Goal: Task Accomplishment & Management: Use online tool/utility

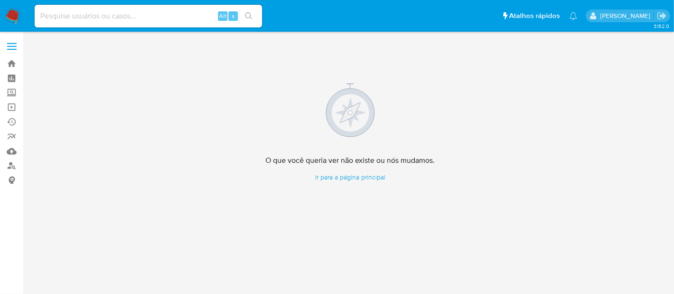
click at [13, 14] on img at bounding box center [13, 16] width 16 height 16
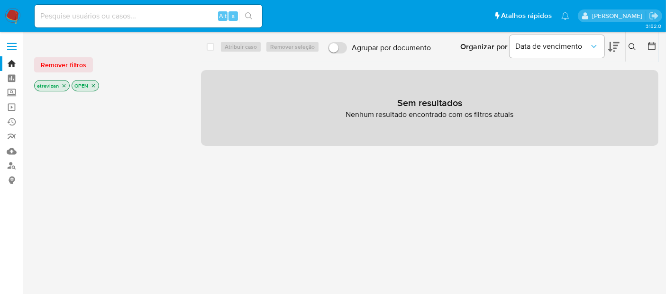
click at [118, 13] on input at bounding box center [148, 16] width 227 height 12
paste input "58144904000170"
drag, startPoint x: 80, startPoint y: 15, endPoint x: 0, endPoint y: 15, distance: 79.6
click at [0, 15] on nav "Pausado Ver notificaciones 58144904000170 Alt s Atalhos rápidos Presiona las si…" at bounding box center [333, 16] width 666 height 32
paste input "v757uadQYfb95jZPG61EgBk3"
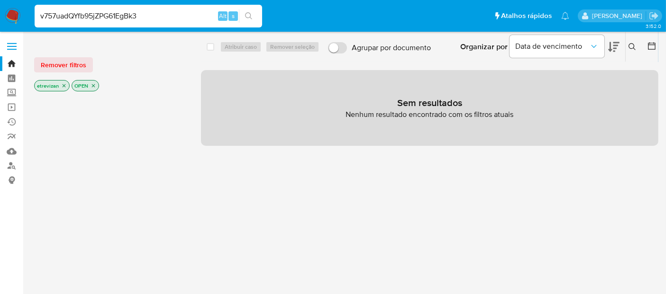
type input "v757uadQYfb95jZPG61EgBk3"
click at [248, 16] on icon "search-icon" at bounding box center [249, 16] width 8 height 8
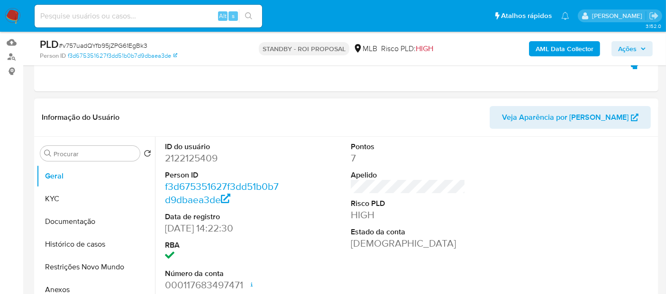
scroll to position [158, 0]
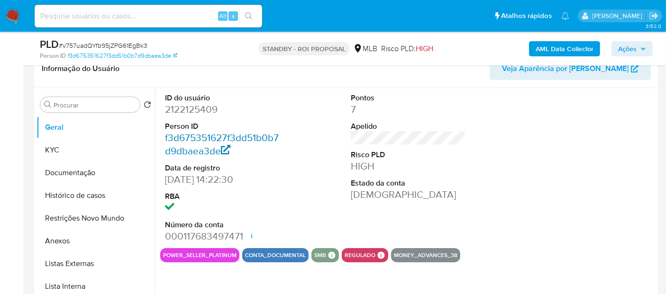
select select "10"
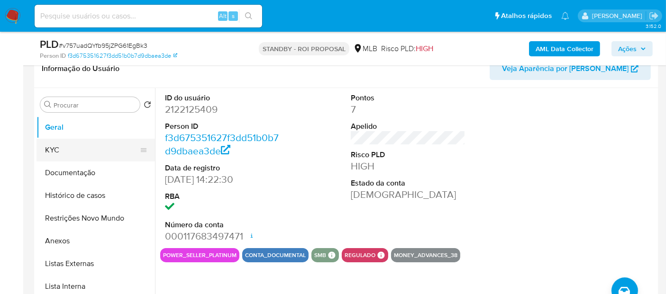
click at [56, 146] on button "KYC" at bounding box center [91, 150] width 111 height 23
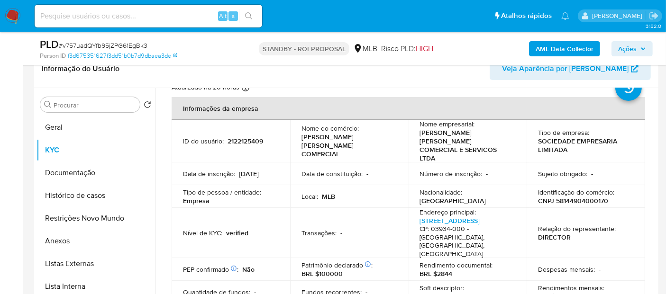
scroll to position [53, 0]
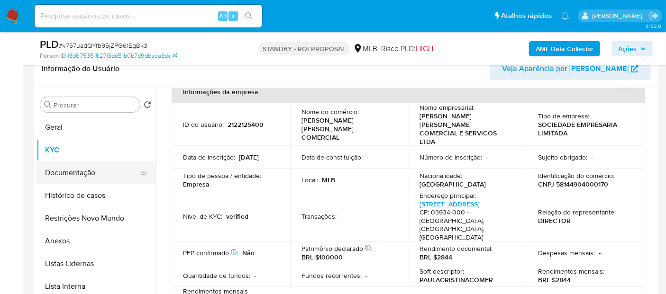
click at [82, 173] on button "Documentação" at bounding box center [91, 173] width 111 height 23
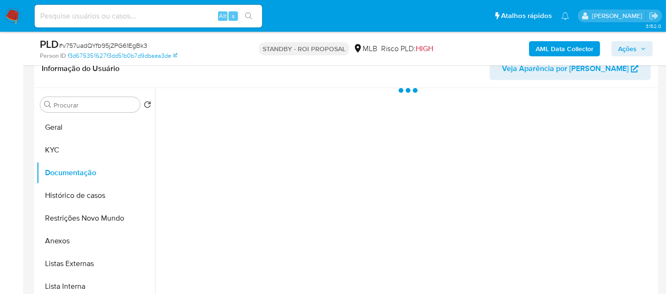
scroll to position [0, 0]
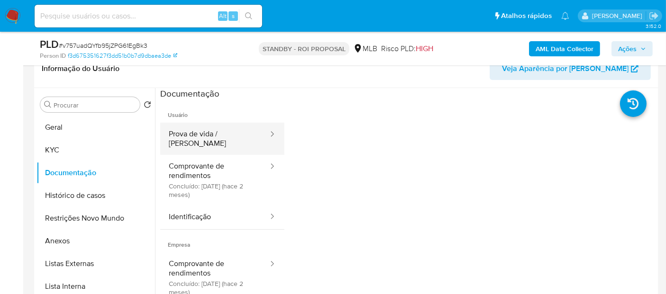
click at [231, 133] on button "Prova de vida / Selfie" at bounding box center [214, 139] width 109 height 32
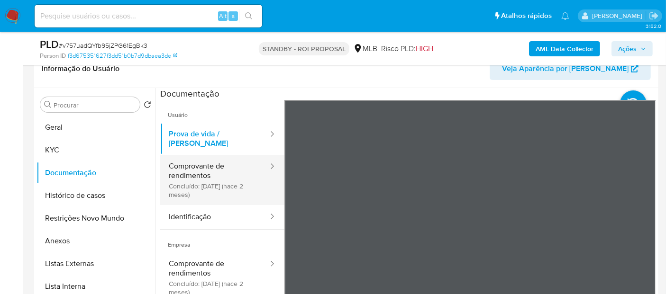
click at [201, 156] on button "Comprovante de rendimentos Concluído: 09/06/2025 (hace 2 meses)" at bounding box center [214, 180] width 109 height 50
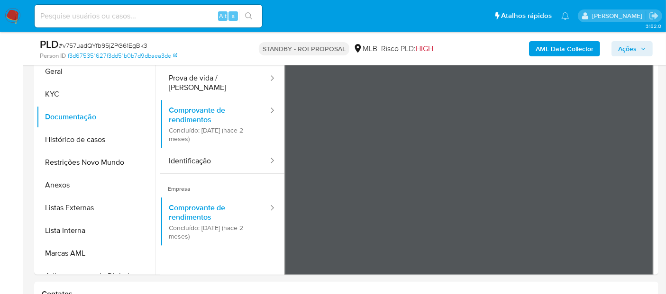
scroll to position [211, 0]
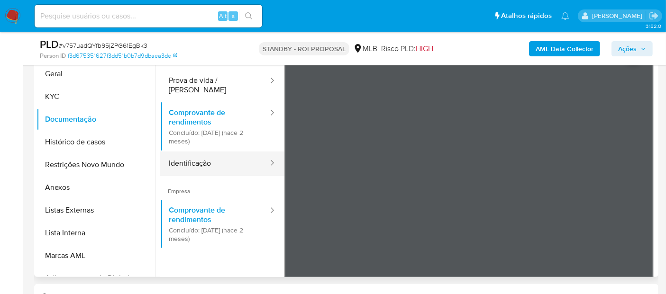
click at [200, 152] on button "Identificação" at bounding box center [214, 164] width 109 height 24
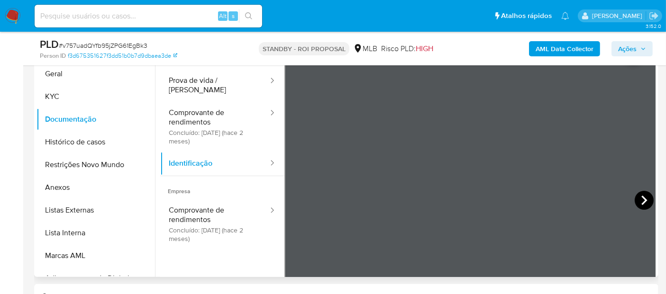
click at [637, 196] on icon at bounding box center [643, 200] width 19 height 19
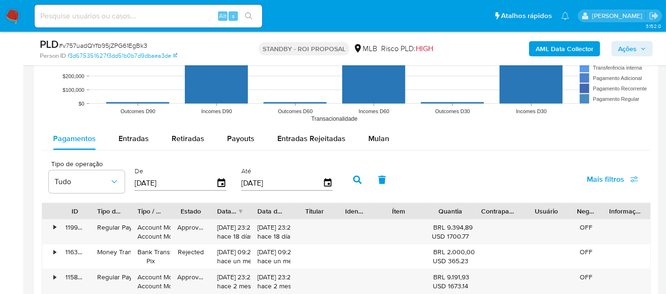
scroll to position [972, 0]
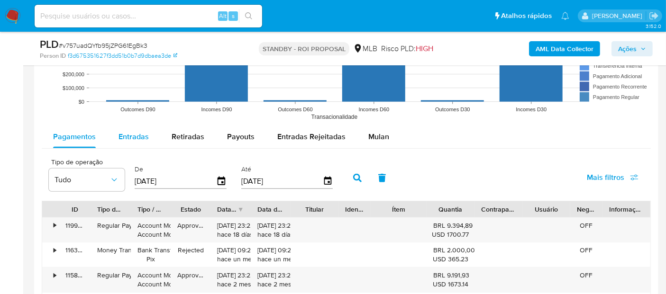
click at [135, 141] on div "Entradas" at bounding box center [133, 137] width 30 height 23
select select "10"
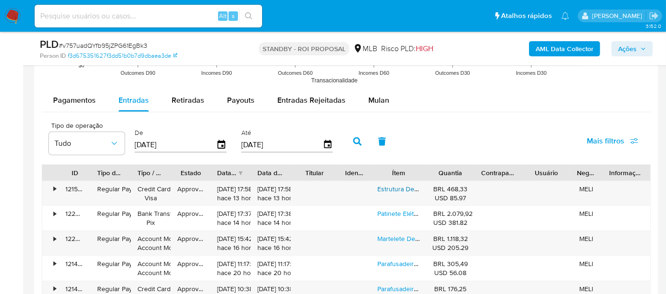
scroll to position [1025, 0]
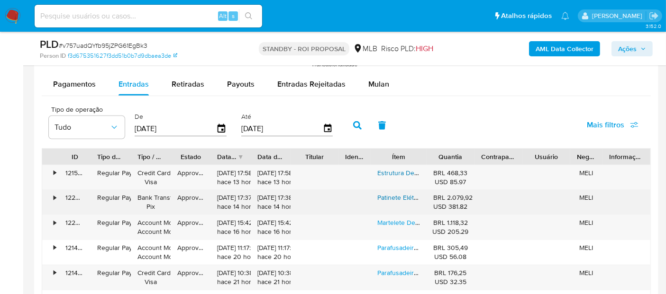
click at [394, 198] on link "Patinete Elétrico Scooter Teesra M3 Pro,500w Patinete Elétrico,patinete Adulto,…" at bounding box center [667, 197] width 581 height 9
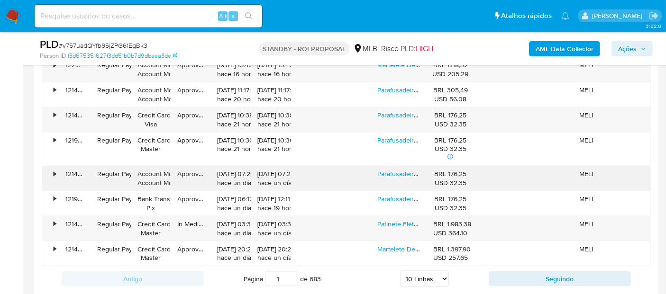
scroll to position [1183, 0]
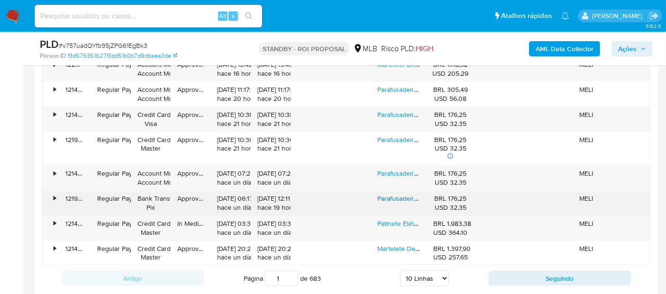
click at [405, 198] on link "Parafusadeira Elétrica 21v Kit Com 2 Baterias Parafusadeira E Furadeira Elétric…" at bounding box center [651, 198] width 549 height 9
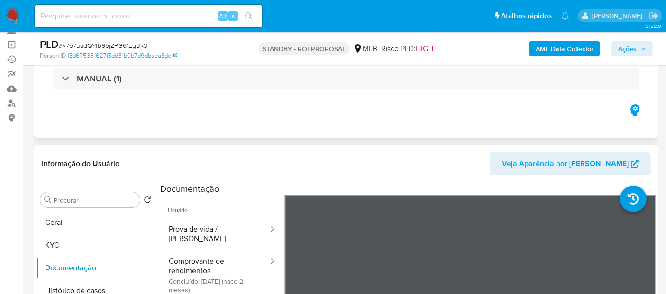
scroll to position [53, 0]
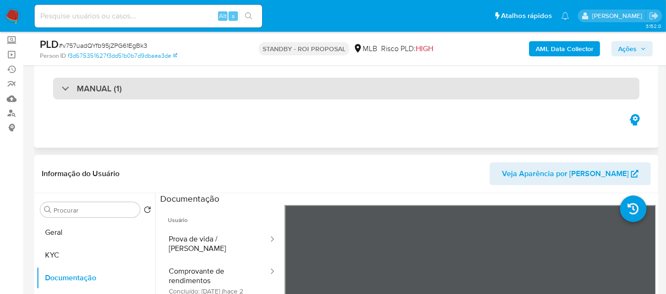
click at [149, 84] on div "MANUAL (1)" at bounding box center [346, 89] width 586 height 22
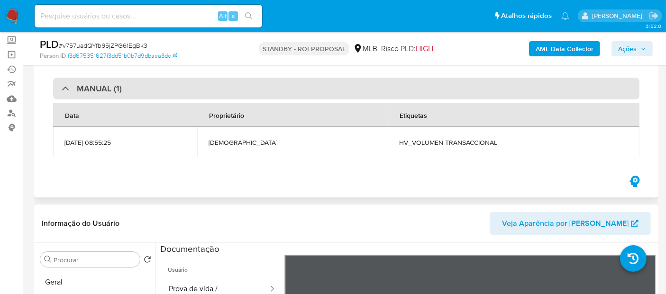
click at [150, 84] on div "MANUAL (1)" at bounding box center [346, 89] width 586 height 22
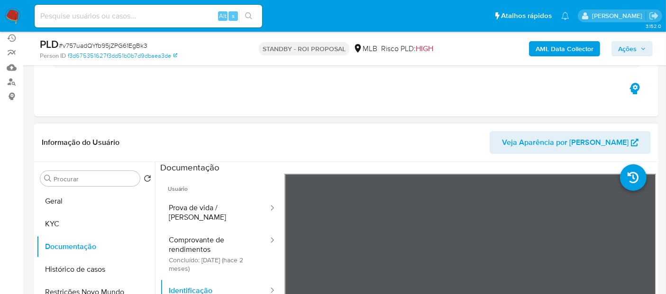
scroll to position [158, 0]
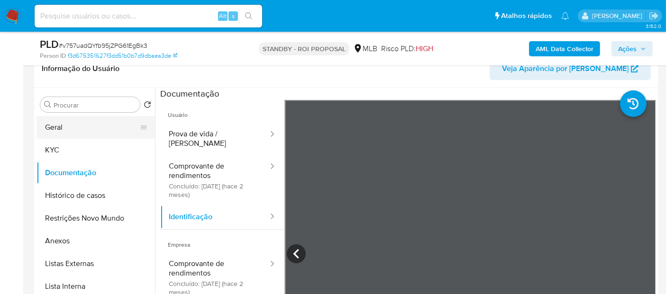
click at [62, 124] on button "Geral" at bounding box center [91, 127] width 111 height 23
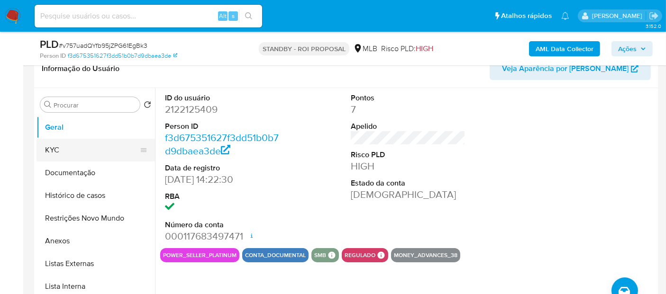
click at [55, 151] on button "KYC" at bounding box center [91, 150] width 111 height 23
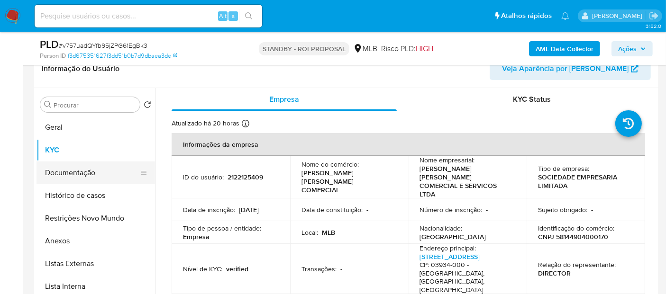
click at [72, 172] on button "Documentação" at bounding box center [91, 173] width 111 height 23
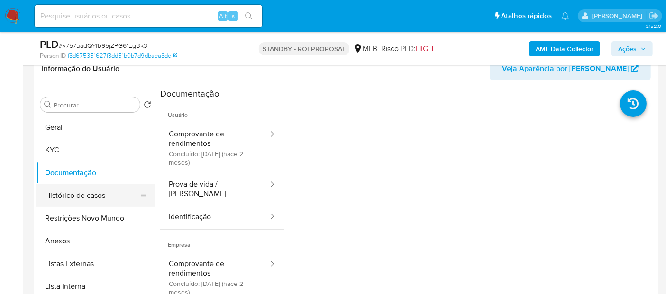
click at [76, 190] on button "Histórico de casos" at bounding box center [91, 195] width 111 height 23
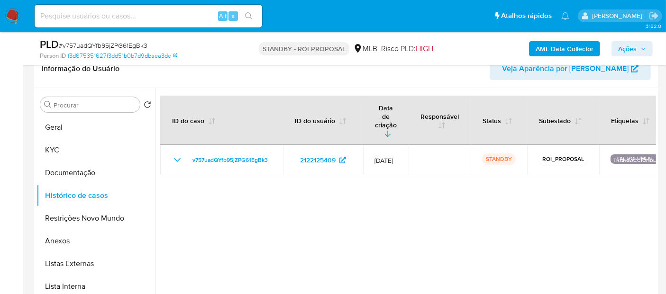
click at [122, 14] on input at bounding box center [148, 16] width 227 height 12
paste input "q4AiK0xbddJL4Le2MmWoM3VR"
type input "q4AiK0xbddJL4Le2MmWoM3VR"
click at [249, 15] on icon "search-icon" at bounding box center [249, 16] width 8 height 8
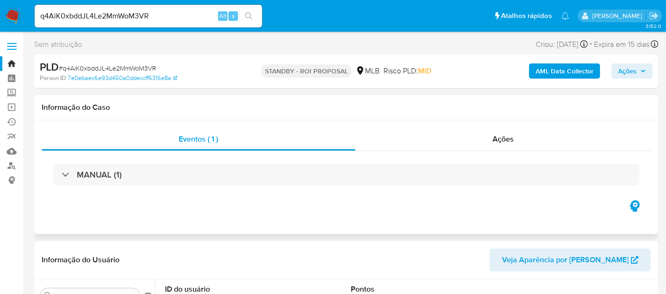
select select "10"
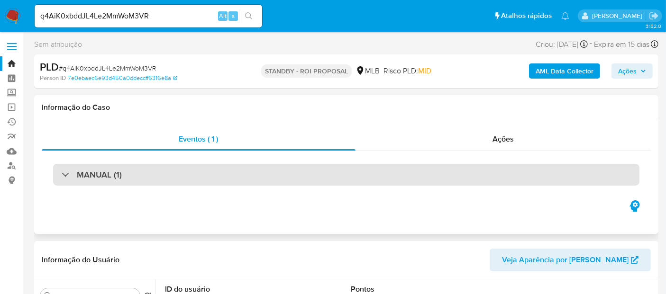
click at [143, 177] on div "MANUAL (1)" at bounding box center [346, 175] width 586 height 22
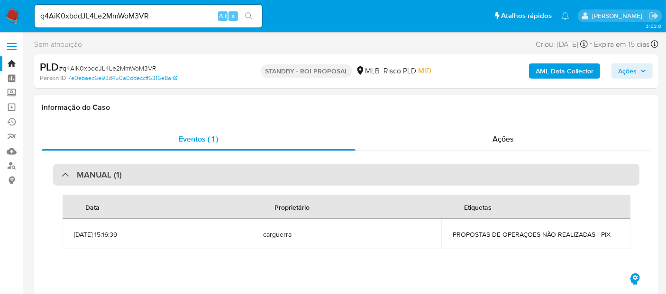
click at [132, 168] on div "MANUAL (1)" at bounding box center [346, 175] width 586 height 22
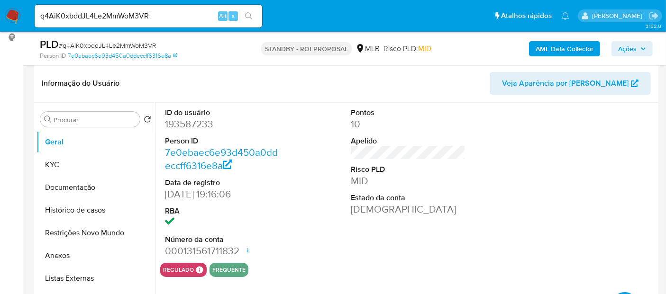
scroll to position [158, 0]
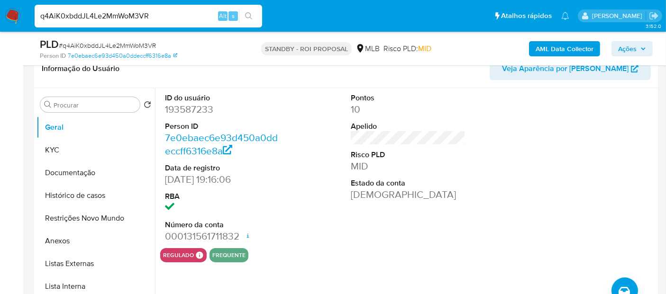
drag, startPoint x: 168, startPoint y: 18, endPoint x: 0, endPoint y: 2, distance: 168.5
click at [0, 2] on nav "Pausado Ver notificaciones q4AiK0xbddJL4Le2MmWoM3VR Alt s Atalhos rápidos Presi…" at bounding box center [333, 16] width 666 height 32
drag, startPoint x: 0, startPoint y: 8, endPoint x: 0, endPoint y: 0, distance: 7.1
click at [0, 0] on nav "Pausado Ver notificaciones q4AiK0xbddJL4Le2MmWoM3VR Alt s Atalhos rápidos Presi…" at bounding box center [333, 16] width 666 height 32
click at [249, 14] on icon "search-icon" at bounding box center [249, 16] width 8 height 8
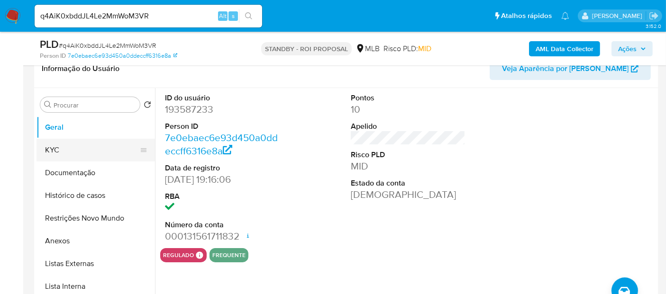
click at [61, 147] on button "KYC" at bounding box center [91, 150] width 111 height 23
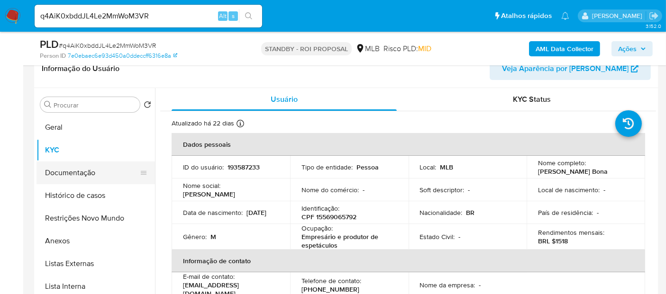
click at [71, 176] on button "Documentação" at bounding box center [91, 173] width 111 height 23
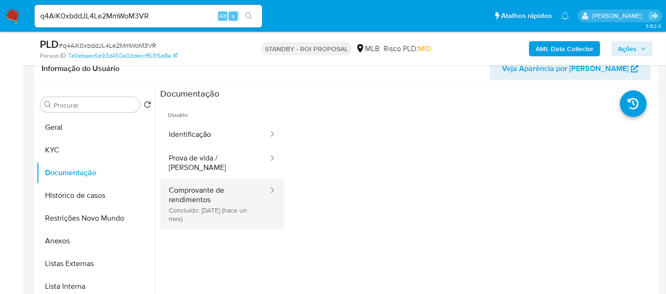
click at [209, 183] on button "Comprovante de rendimentos Concluído: 17/07/2025 (hace un mes)" at bounding box center [214, 204] width 109 height 50
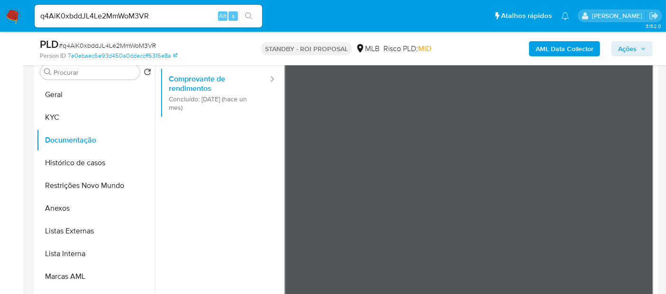
scroll to position [82, 0]
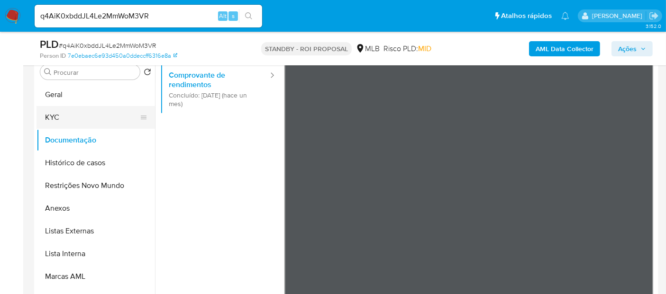
click at [66, 115] on button "KYC" at bounding box center [91, 117] width 111 height 23
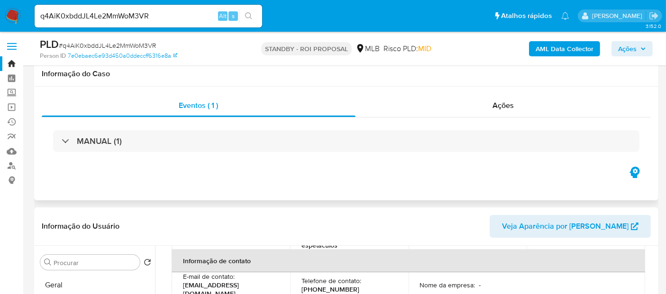
scroll to position [105, 0]
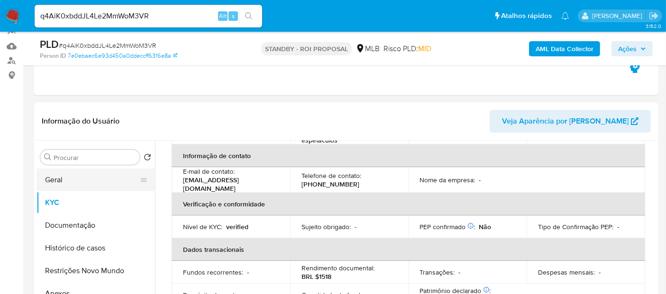
drag, startPoint x: 66, startPoint y: 179, endPoint x: 109, endPoint y: 185, distance: 43.1
click at [66, 179] on button "Geral" at bounding box center [91, 180] width 111 height 23
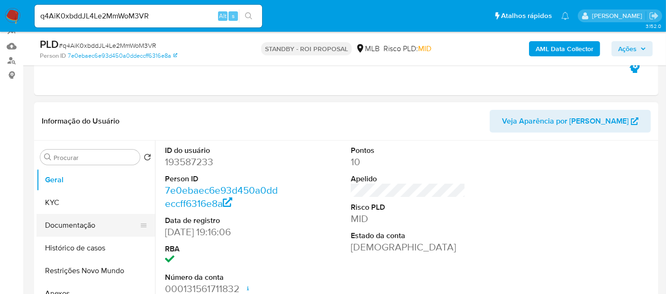
click at [85, 225] on button "Documentação" at bounding box center [91, 225] width 111 height 23
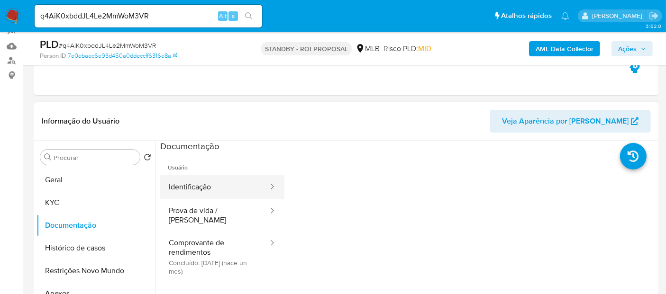
drag, startPoint x: 211, startPoint y: 186, endPoint x: 249, endPoint y: 189, distance: 38.5
click at [210, 187] on button "Identificação" at bounding box center [214, 187] width 109 height 24
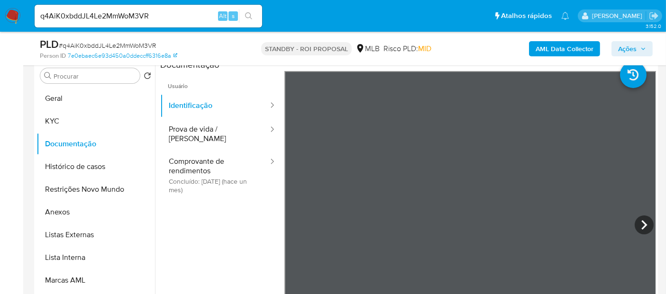
scroll to position [188, 0]
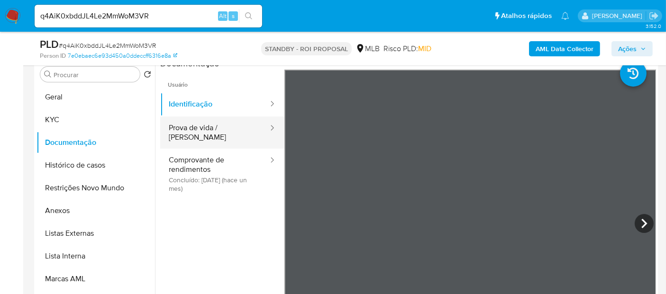
click at [217, 130] on button "Prova de vida / Selfie" at bounding box center [214, 133] width 109 height 32
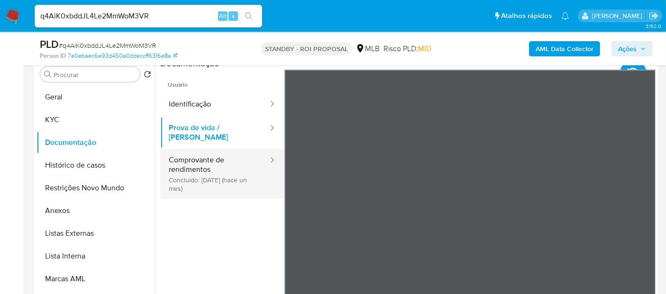
click at [220, 156] on button "Comprovante de rendimentos Concluído: 17/07/2025 (hace un mes)" at bounding box center [214, 174] width 109 height 50
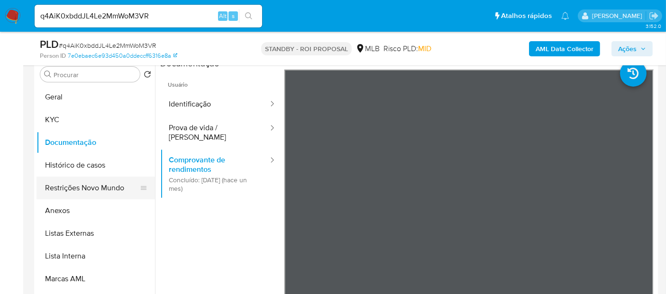
click at [70, 185] on button "Restrições Novo Mundo" at bounding box center [91, 188] width 111 height 23
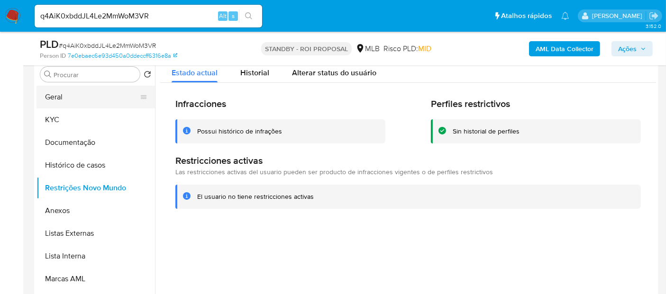
drag, startPoint x: 69, startPoint y: 98, endPoint x: 104, endPoint y: 106, distance: 36.5
click at [69, 98] on button "Geral" at bounding box center [91, 97] width 111 height 23
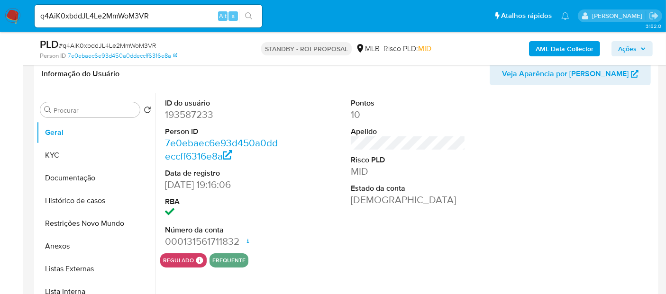
scroll to position [136, 0]
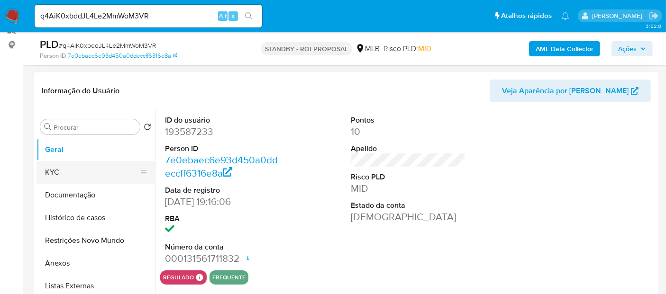
drag, startPoint x: 53, startPoint y: 172, endPoint x: 64, endPoint y: 175, distance: 12.2
click at [53, 173] on button "KYC" at bounding box center [91, 172] width 111 height 23
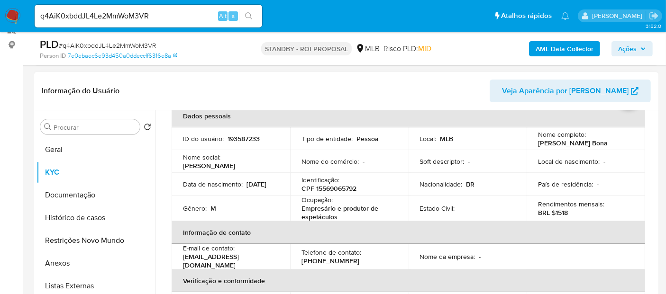
scroll to position [53, 0]
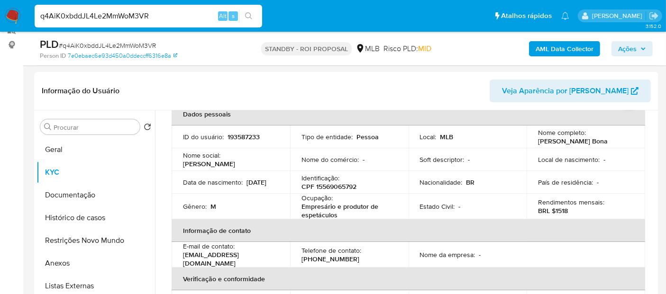
drag, startPoint x: 89, startPoint y: 15, endPoint x: 0, endPoint y: -27, distance: 97.9
paste input "8TRhnBr2xNbIxLi3awfgoIiM"
type input "8TRhnBr2xNbIxLi3awfgoIiM"
click at [249, 14] on icon "search-icon" at bounding box center [249, 16] width 8 height 8
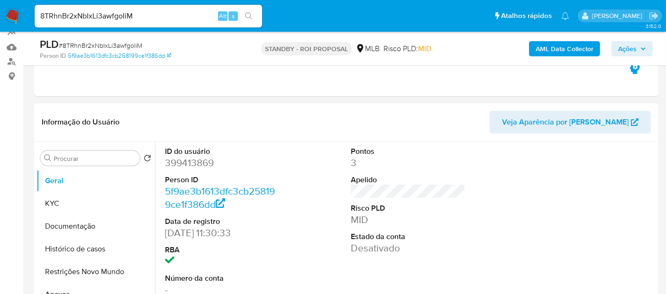
scroll to position [105, 0]
select select "10"
click at [64, 197] on button "KYC" at bounding box center [91, 202] width 111 height 23
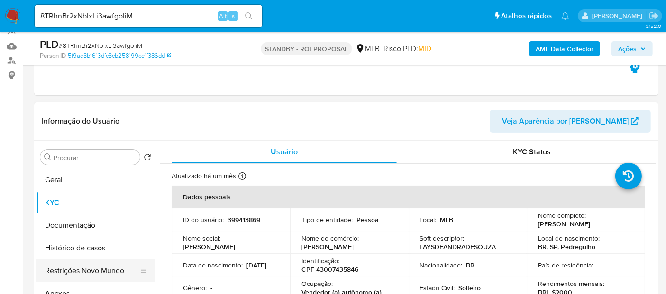
click at [75, 270] on button "Restrições Novo Mundo" at bounding box center [91, 271] width 111 height 23
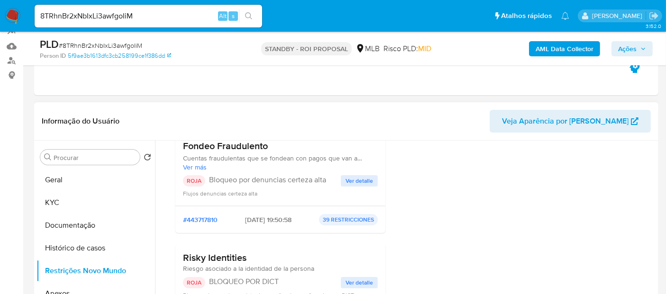
click at [354, 181] on span "Ver detalle" at bounding box center [358, 180] width 27 height 9
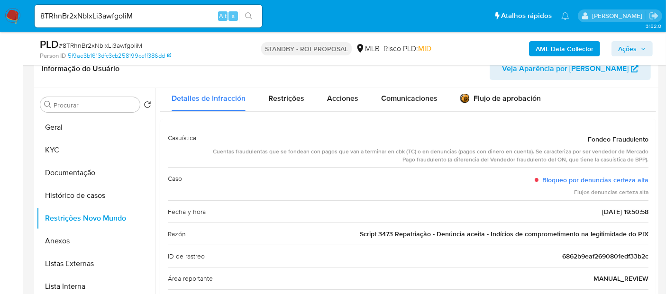
scroll to position [0, 0]
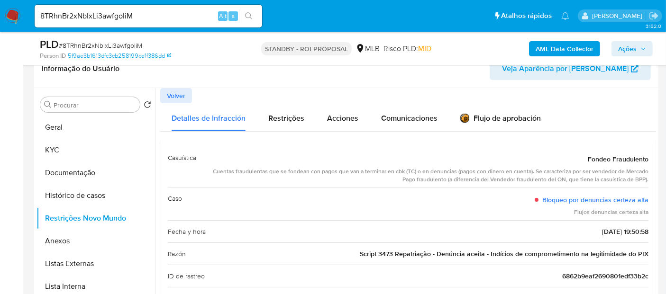
click at [180, 94] on span "Volver" at bounding box center [176, 95] width 18 height 13
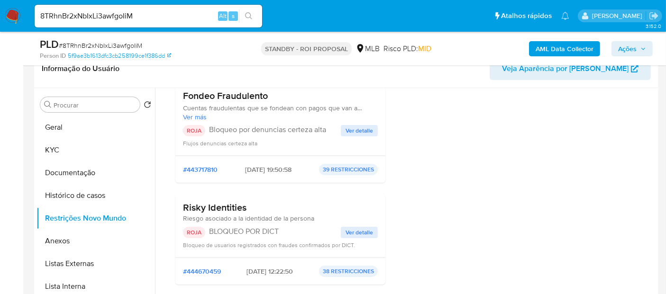
scroll to position [158, 0]
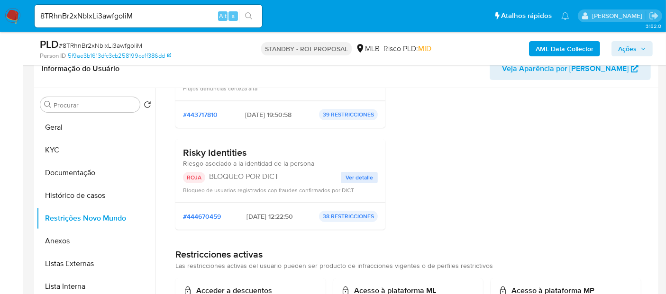
click at [354, 175] on span "Ver detalle" at bounding box center [358, 177] width 27 height 9
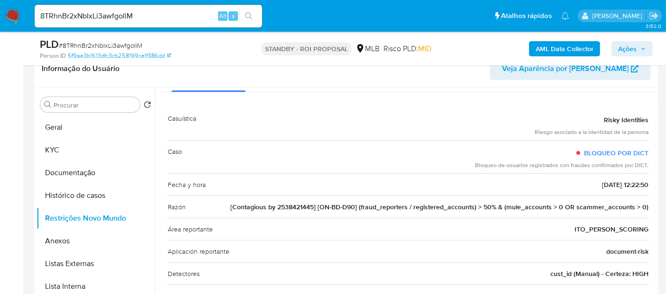
scroll to position [53, 0]
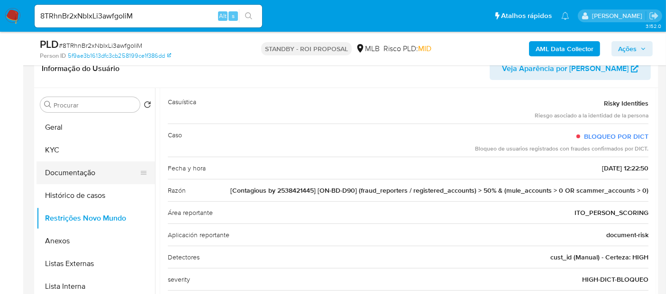
drag, startPoint x: 73, startPoint y: 172, endPoint x: 94, endPoint y: 171, distance: 20.4
click at [74, 172] on button "Documentação" at bounding box center [91, 173] width 111 height 23
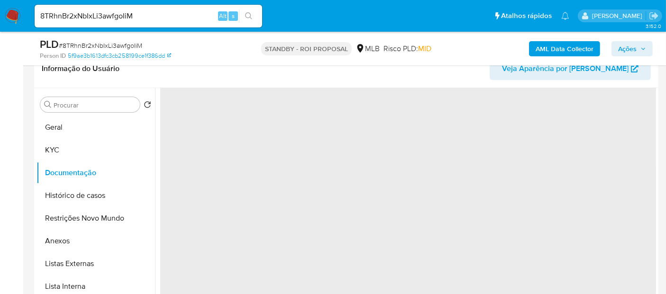
scroll to position [0, 0]
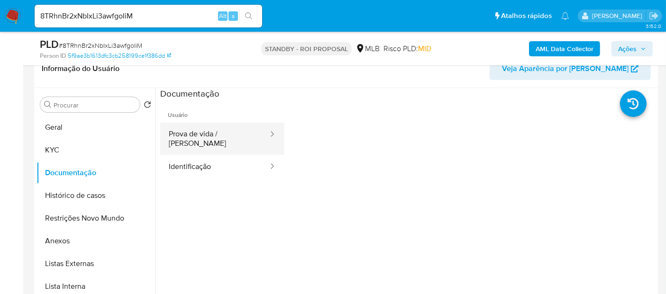
click at [224, 135] on button "Prova de vida / Selfie" at bounding box center [214, 139] width 109 height 32
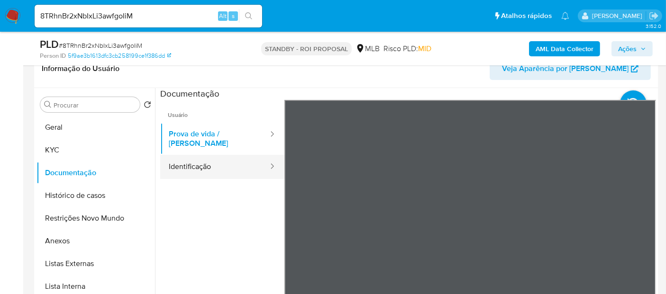
click at [183, 158] on button "Identificação" at bounding box center [214, 167] width 109 height 24
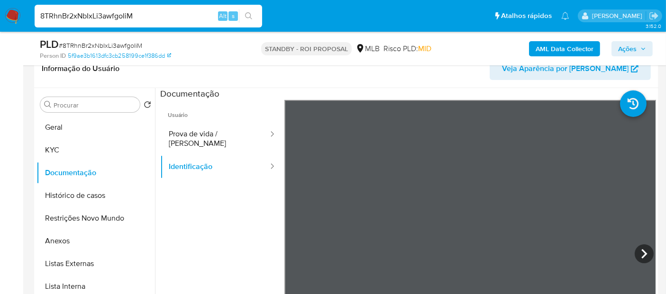
drag, startPoint x: 146, startPoint y: 20, endPoint x: 0, endPoint y: 26, distance: 146.5
click at [0, 26] on nav "Pausado Ver notificaciones 8TRhnBr2xNbIxLi3awfgoIiM Alt s Atalhos rápidos Presi…" at bounding box center [333, 16] width 666 height 32
paste input "pO6aj5pxYcnY9ULArlgrPGNc"
type input "pO6aj5pxYcnY9ULArlgrPGNc"
click at [246, 12] on icon "search-icon" at bounding box center [249, 16] width 8 height 8
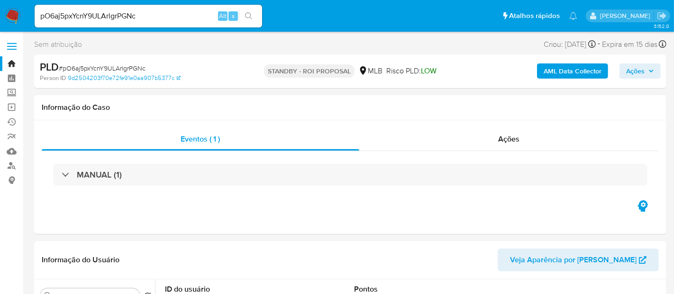
select select "10"
drag, startPoint x: 149, startPoint y: 15, endPoint x: 0, endPoint y: 30, distance: 150.0
click at [0, 30] on nav "Pausado Ver notificaciones pO6aj5pxYcnY9ULArlgrPGNc Alt s Atalhos rápidos Presi…" at bounding box center [333, 16] width 666 height 32
click at [248, 13] on icon "search-icon" at bounding box center [249, 16] width 8 height 8
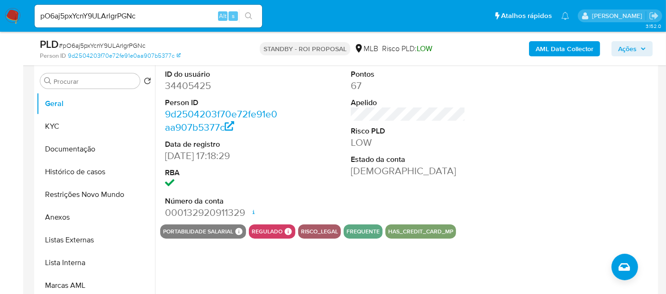
scroll to position [105, 0]
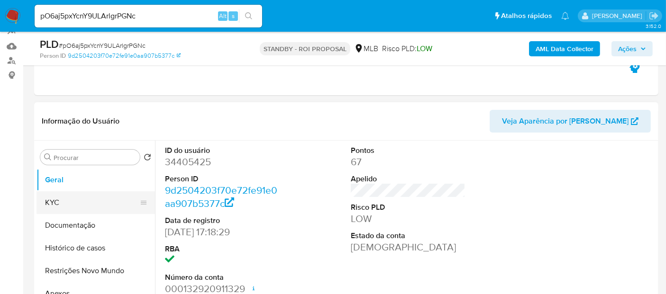
click at [58, 202] on button "KYC" at bounding box center [91, 202] width 111 height 23
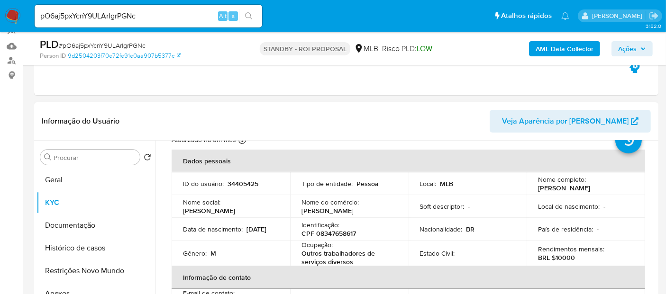
scroll to position [53, 0]
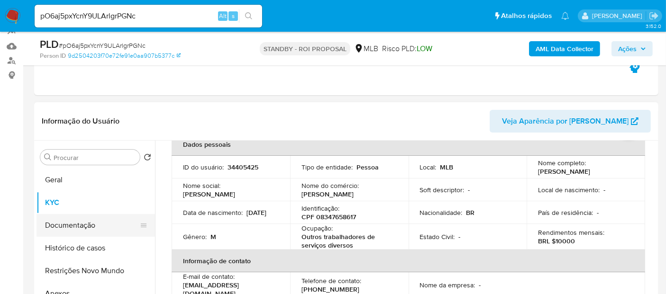
click at [70, 223] on button "Documentação" at bounding box center [91, 225] width 111 height 23
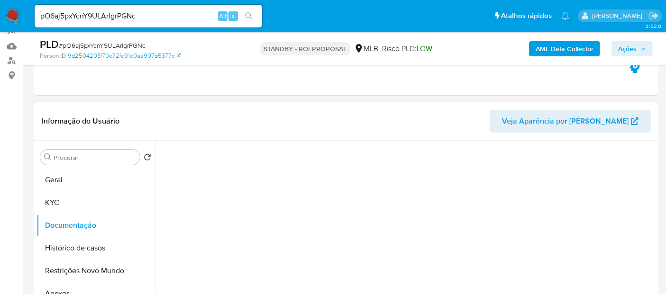
scroll to position [0, 0]
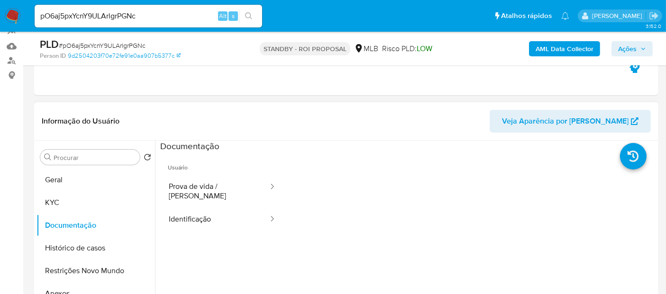
click at [217, 173] on span "Usuário" at bounding box center [222, 164] width 124 height 23
click at [231, 185] on button "Prova de vida / Selfie" at bounding box center [214, 191] width 109 height 32
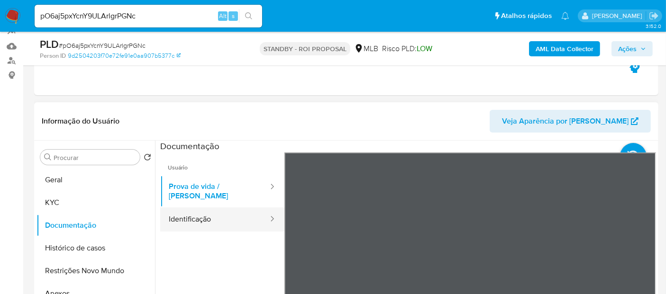
click at [208, 208] on button "Identificação" at bounding box center [214, 220] width 109 height 24
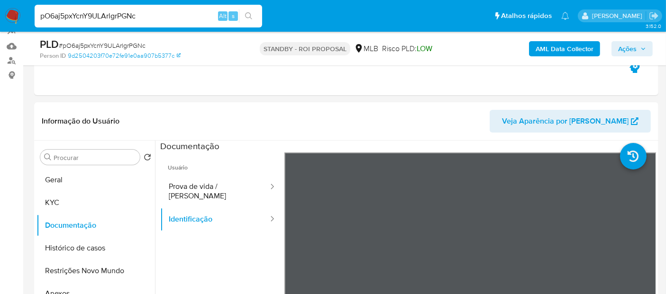
drag, startPoint x: 152, startPoint y: 14, endPoint x: 0, endPoint y: 11, distance: 151.7
click at [0, 11] on nav "Pausado Ver notificaciones pO6aj5pxYcnY9ULArlgrPGNc Alt s Atalhos rápidos Presi…" at bounding box center [333, 16] width 666 height 32
paste input "YHx0d2re9pCFbnNCPDUq0bQk"
type input "YHx0d2re9pCFbnNCPDUq0bQk"
click at [245, 15] on button "search-icon" at bounding box center [248, 15] width 19 height 13
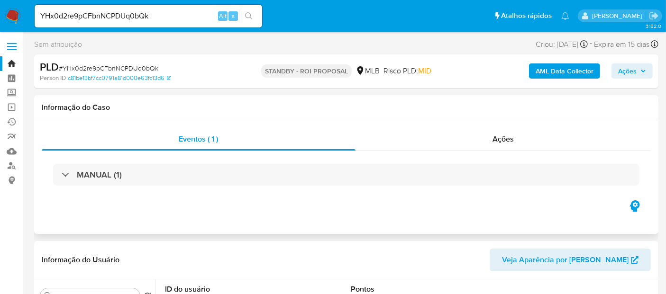
select select "10"
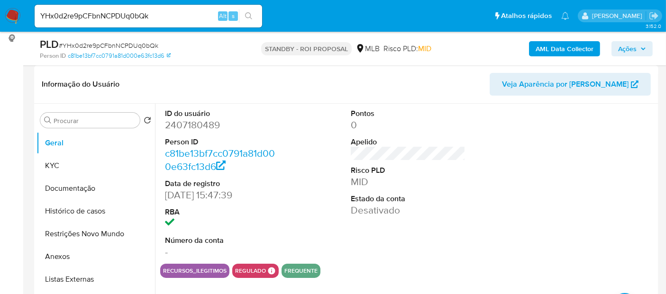
scroll to position [158, 0]
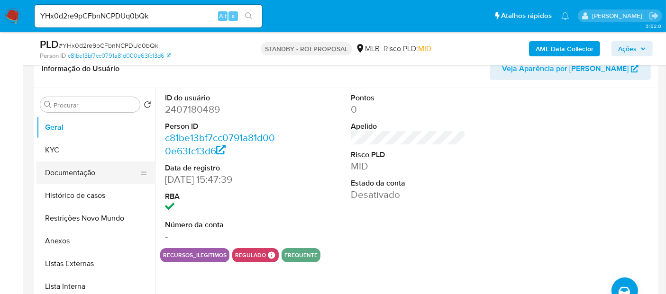
click at [79, 170] on button "Documentação" at bounding box center [91, 173] width 111 height 23
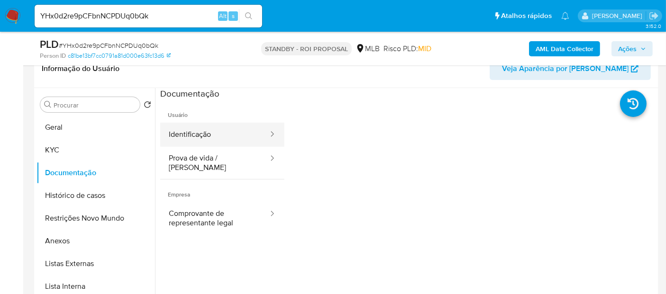
click at [205, 136] on button "Identificação" at bounding box center [214, 135] width 109 height 24
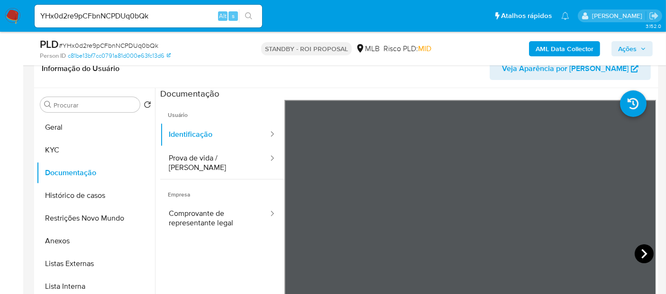
click at [642, 252] on icon at bounding box center [644, 253] width 6 height 9
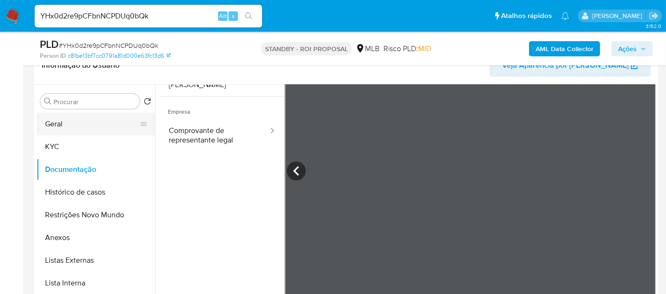
scroll to position [145, 0]
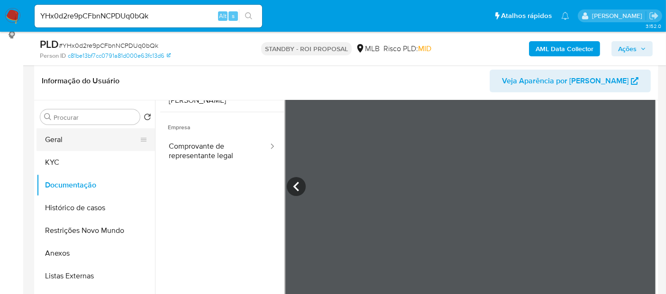
click at [59, 136] on button "Geral" at bounding box center [91, 139] width 111 height 23
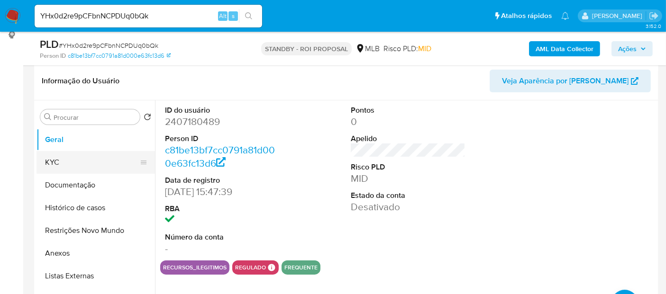
click at [59, 162] on button "KYC" at bounding box center [91, 162] width 111 height 23
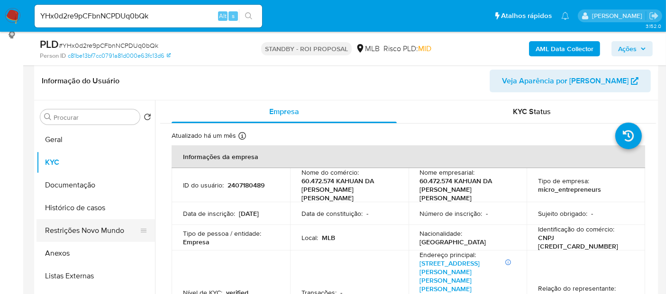
click at [67, 233] on button "Restrições Novo Mundo" at bounding box center [91, 230] width 111 height 23
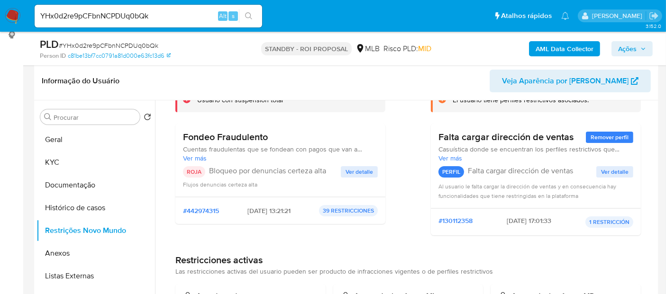
scroll to position [53, 0]
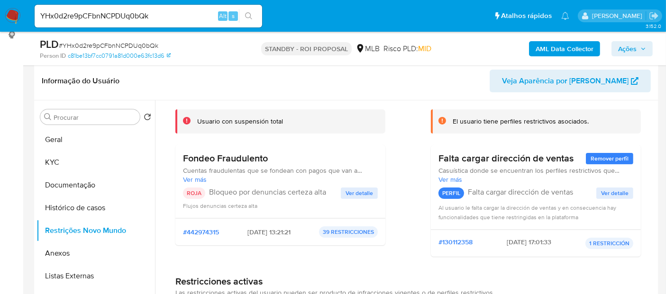
click at [353, 193] on span "Ver detalle" at bounding box center [358, 193] width 27 height 9
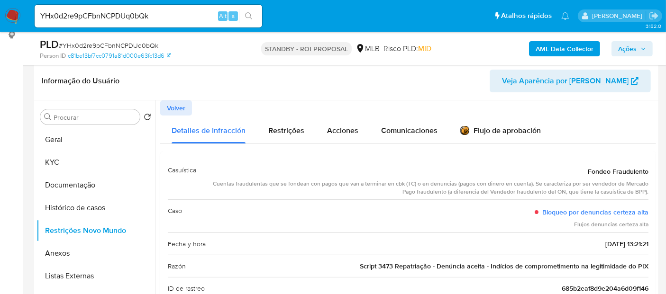
click at [174, 107] on span "Volver" at bounding box center [176, 107] width 18 height 13
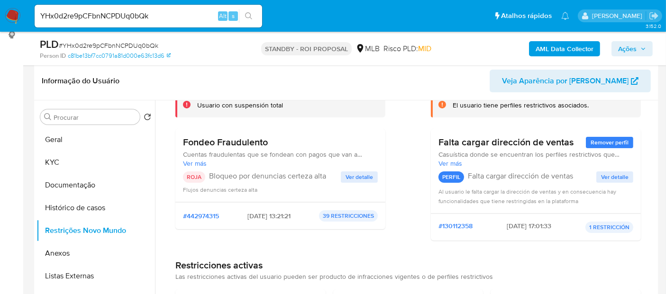
scroll to position [53, 0]
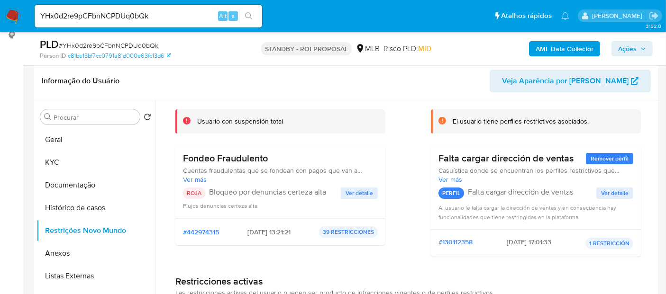
click at [357, 193] on span "Ver detalle" at bounding box center [358, 193] width 27 height 9
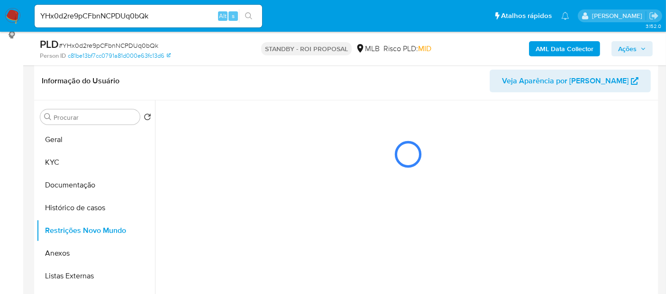
scroll to position [0, 0]
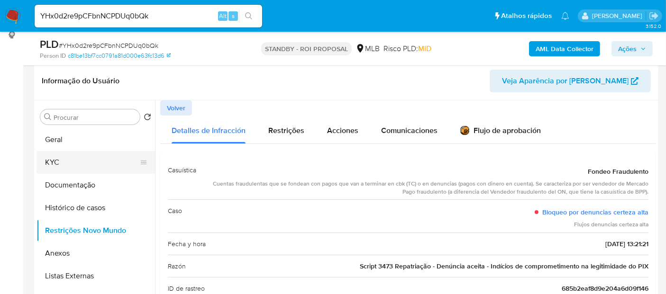
click at [64, 162] on button "KYC" at bounding box center [91, 162] width 111 height 23
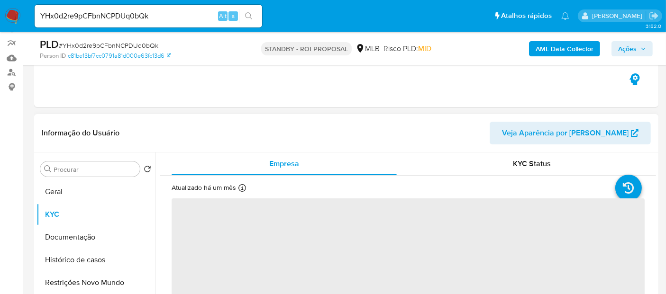
scroll to position [145, 0]
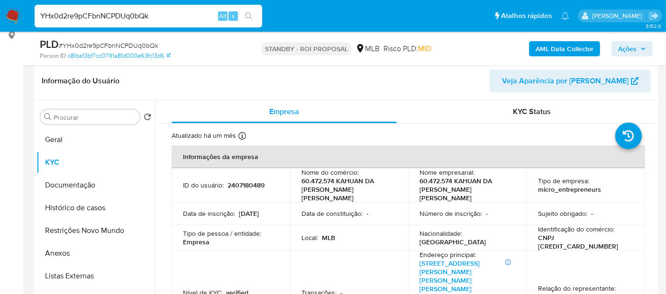
drag, startPoint x: 167, startPoint y: 15, endPoint x: 0, endPoint y: 9, distance: 166.9
click at [0, 9] on nav "Pausado Ver notificaciones YHx0d2re9pCFbnNCPDUq0bQk Alt s Atalhos rápidos Presi…" at bounding box center [333, 16] width 666 height 32
paste input "dbKSOhcMjGatnfKlyVxgzMCY"
type input "dbKSOhcMjGatnfKlyVxgzMCY"
click at [248, 17] on icon "search-icon" at bounding box center [249, 16] width 8 height 8
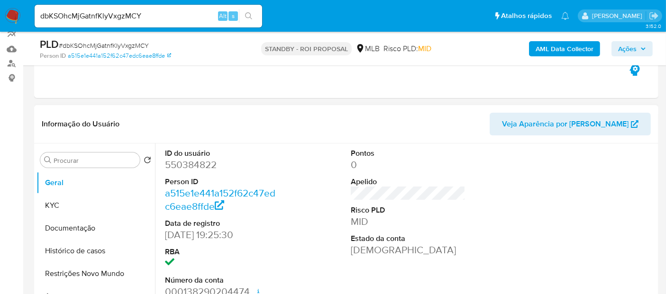
scroll to position [105, 0]
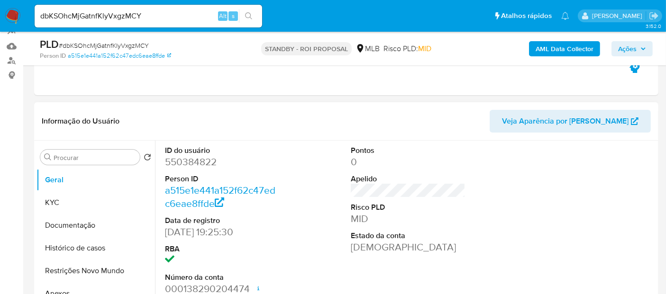
select select "10"
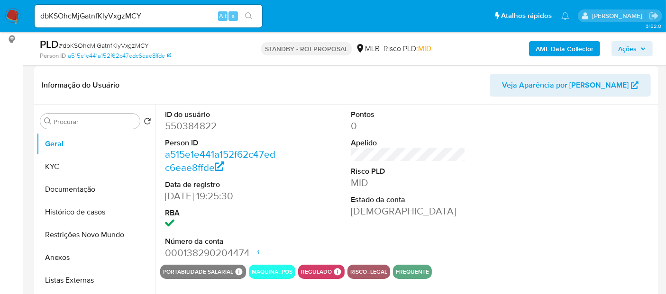
scroll to position [158, 0]
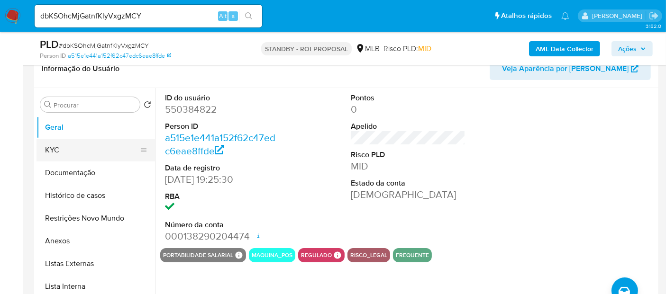
click at [59, 145] on button "KYC" at bounding box center [91, 150] width 111 height 23
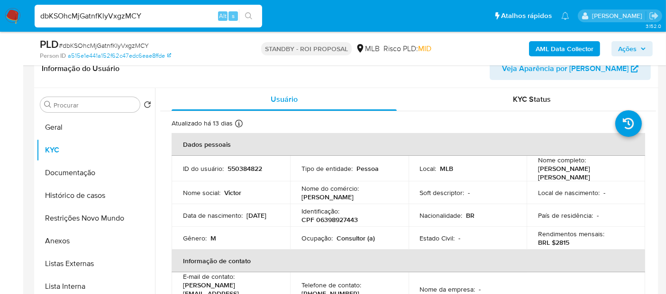
drag, startPoint x: 157, startPoint y: 14, endPoint x: 0, endPoint y: 13, distance: 157.3
click at [0, 13] on nav "Pausado Ver notificaciones dbKSOhcMjGatnfKlyVxgzMCY Alt s Atalhos rápidos Presi…" at bounding box center [333, 16] width 666 height 32
click at [246, 15] on icon "search-icon" at bounding box center [249, 16] width 8 height 8
click at [61, 171] on button "Documentação" at bounding box center [91, 173] width 111 height 23
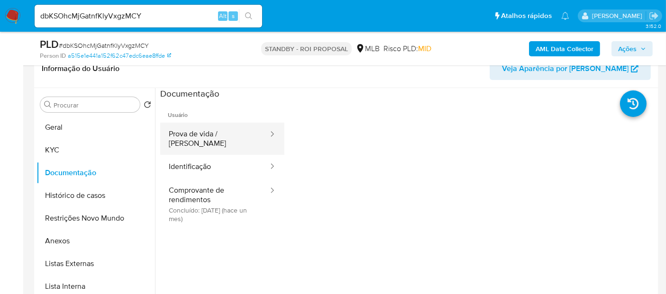
click at [215, 132] on button "Prova de vida / Selfie" at bounding box center [214, 139] width 109 height 32
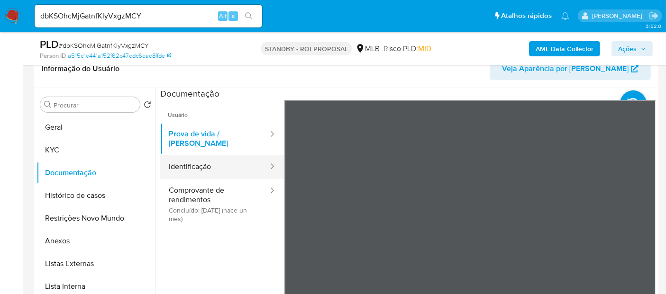
click at [193, 158] on button "Identificação" at bounding box center [214, 167] width 109 height 24
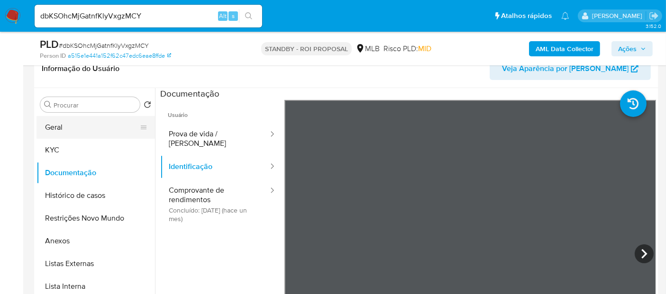
click at [68, 127] on button "Geral" at bounding box center [91, 127] width 111 height 23
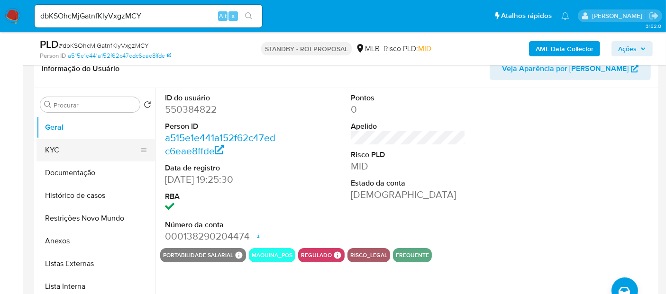
drag, startPoint x: 70, startPoint y: 148, endPoint x: 81, endPoint y: 148, distance: 10.9
click at [72, 148] on button "KYC" at bounding box center [91, 150] width 111 height 23
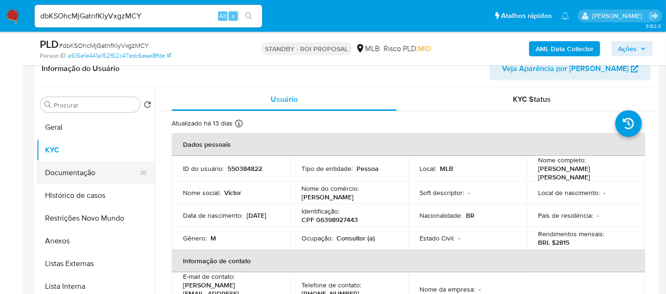
click at [85, 171] on button "Documentação" at bounding box center [91, 173] width 111 height 23
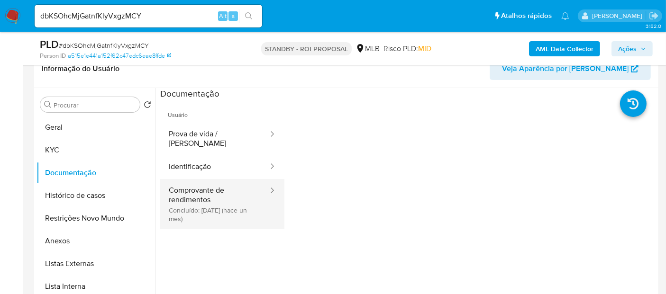
click at [207, 183] on button "Comprovante de rendimentos Concluído: 17/07/2025 (hace un mes)" at bounding box center [214, 204] width 109 height 50
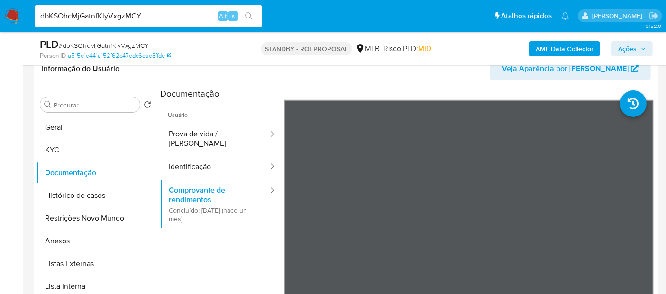
drag, startPoint x: 162, startPoint y: 10, endPoint x: 0, endPoint y: 0, distance: 162.4
click at [0, 0] on nav "Pausado Ver notificaciones dbKSOhcMjGatnfKlyVxgzMCY Alt s Atalhos rápidos Presi…" at bounding box center [333, 16] width 666 height 32
paste input "ccVzZNDdBaVs58GfzIQUOJ8n"
type input "ccVzZNDdBaVs58GfzIQUOJ8n"
click at [245, 15] on button "search-icon" at bounding box center [248, 15] width 19 height 13
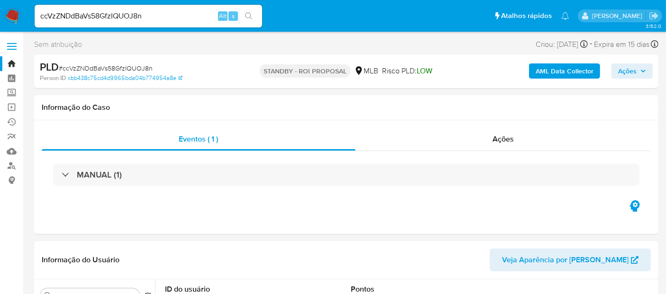
select select "10"
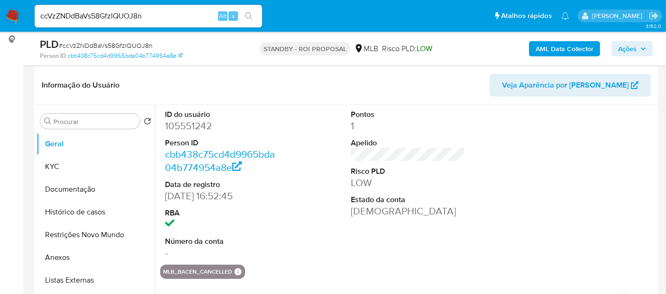
scroll to position [158, 0]
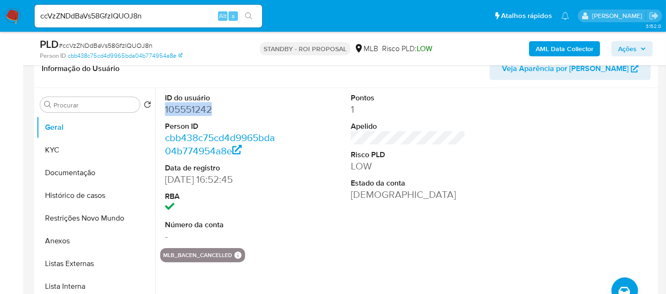
drag, startPoint x: 166, startPoint y: 109, endPoint x: 213, endPoint y: 109, distance: 46.9
click at [213, 109] on dd "105551242" at bounding box center [222, 109] width 115 height 13
copy dd "105551242"
click at [82, 217] on button "Restrições Novo Mundo" at bounding box center [91, 218] width 111 height 23
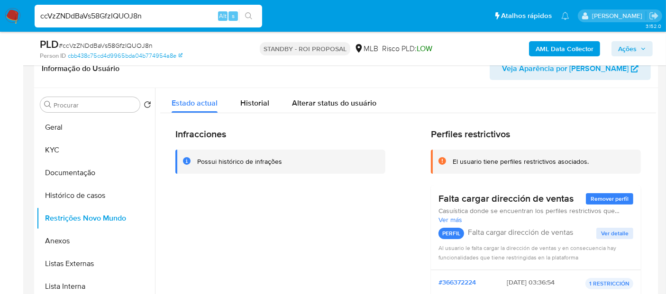
drag, startPoint x: 172, startPoint y: 18, endPoint x: 0, endPoint y: 15, distance: 172.5
click at [0, 15] on nav "Pausado Ver notificaciones ccVzZNDdBaVs58GfzIQUOJ8n Alt s Atalhos rápidos Presi…" at bounding box center [333, 16] width 666 height 32
paste input "xtkmunXnheap8dNmmqhyau35"
type input "xtkmunXnheap8dNmmqhyau35"
click at [246, 13] on icon "search-icon" at bounding box center [248, 15] width 7 height 7
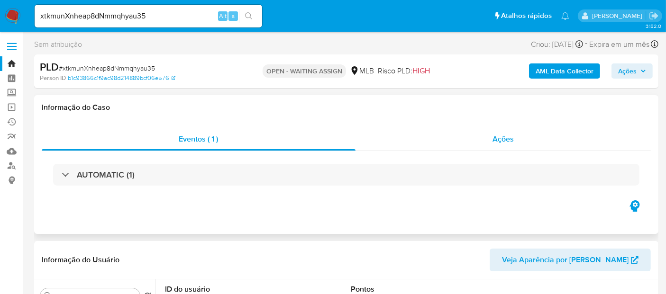
select select "10"
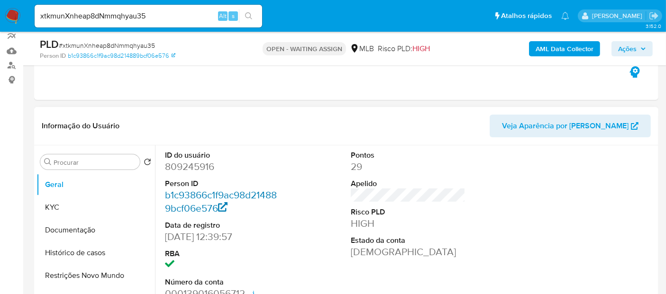
scroll to position [105, 0]
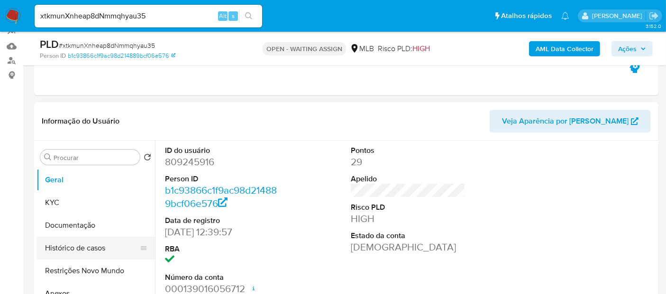
click at [91, 250] on button "Histórico de casos" at bounding box center [91, 248] width 111 height 23
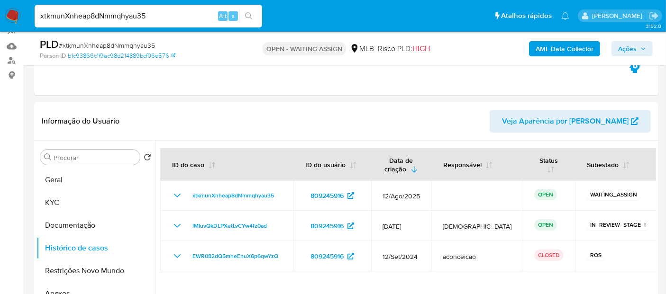
drag, startPoint x: 40, startPoint y: 17, endPoint x: 147, endPoint y: 18, distance: 107.6
click at [147, 18] on input "xtkmunXnheap8dNmmqhyau35" at bounding box center [148, 16] width 227 height 12
click at [14, 8] on img at bounding box center [13, 16] width 16 height 16
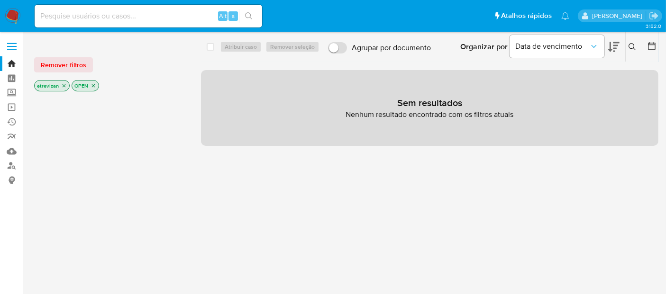
click at [64, 84] on icon "close-filter" at bounding box center [64, 86] width 6 height 6
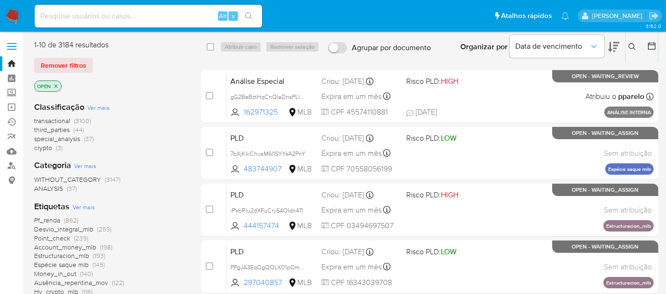
click at [632, 41] on button at bounding box center [633, 46] width 16 height 11
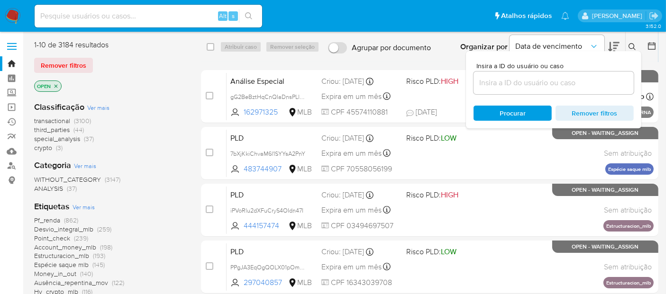
click at [488, 82] on input at bounding box center [553, 83] width 160 height 12
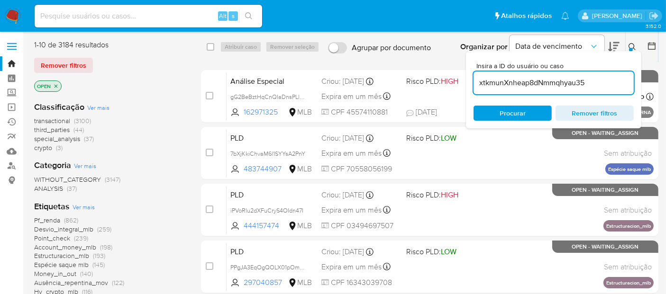
type input "xtkmunXnheap8dNmmqhyau35"
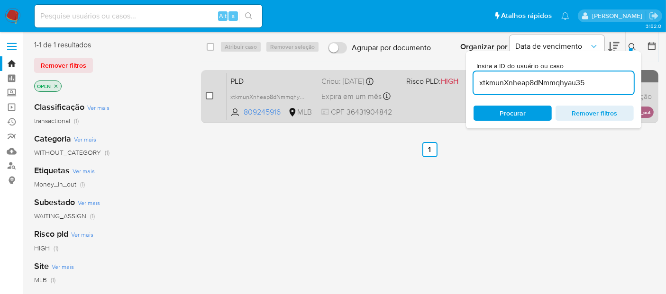
click at [207, 96] on input "checkbox" at bounding box center [210, 96] width 8 height 8
checkbox input "true"
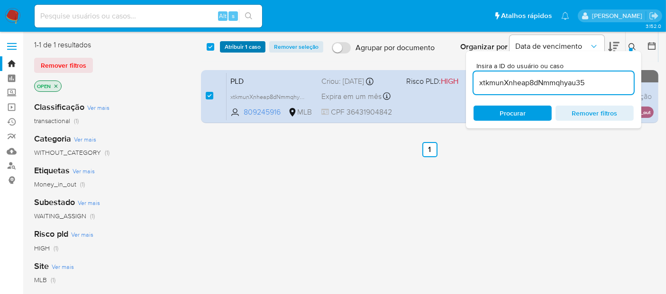
click at [240, 45] on span "Atribuir 1 caso" at bounding box center [243, 46] width 36 height 9
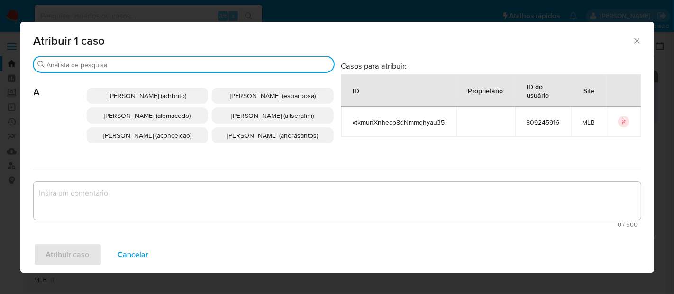
click at [125, 67] on input "Buscar" at bounding box center [188, 65] width 283 height 9
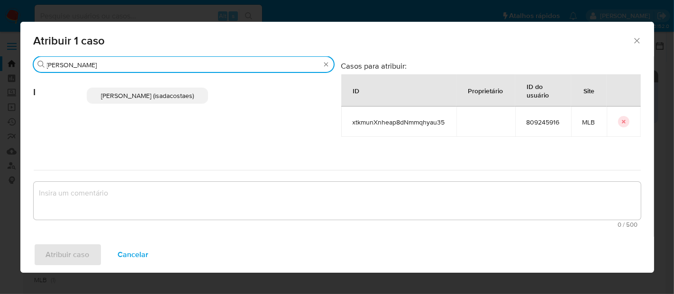
type input "igor"
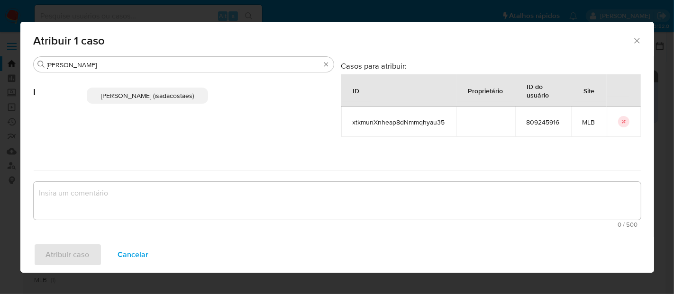
click at [143, 98] on span "Igor Sa Da Costa E Silva (isadacostaes)" at bounding box center [147, 95] width 93 height 9
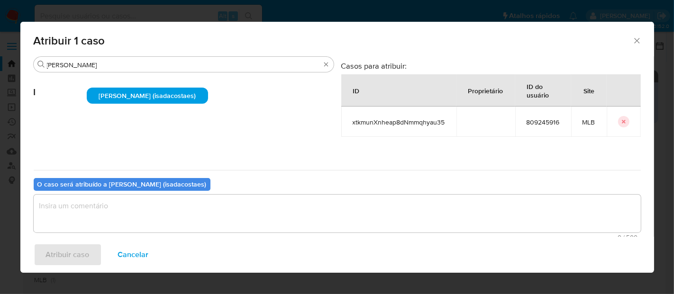
click at [74, 204] on textarea "assign-modal" at bounding box center [337, 214] width 607 height 38
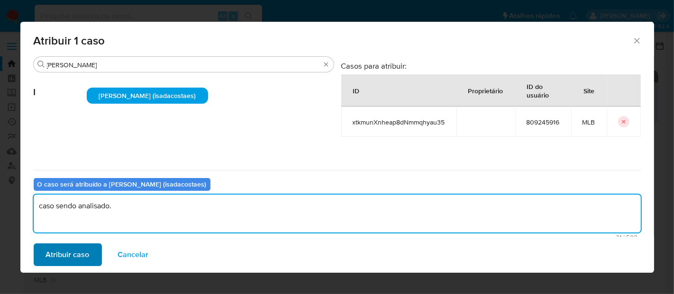
type textarea "caso sendo analisado."
click at [81, 254] on span "Atribuir caso" at bounding box center [68, 255] width 44 height 21
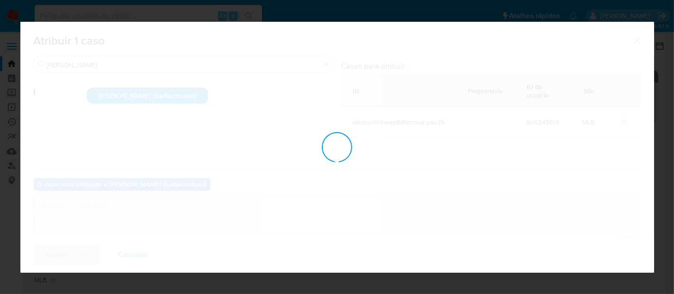
checkbox input "false"
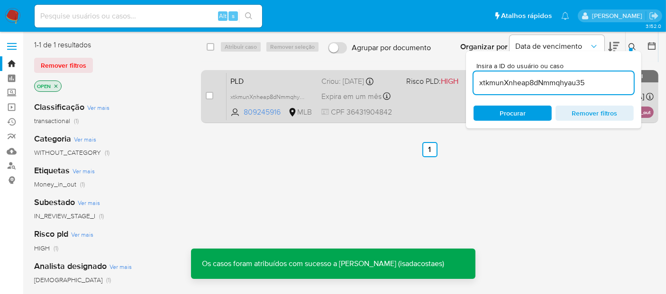
click at [428, 97] on div "PLD xtkmunXnheap8dNmmqhyau35 809245916 MLB Risco PLD: HIGH Criou: 12/08/2025 Cr…" at bounding box center [440, 96] width 427 height 48
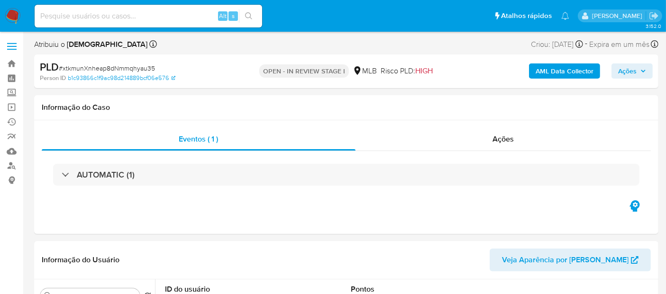
select select "10"
click at [57, 16] on input at bounding box center [148, 16] width 227 height 12
paste input "13kLuzWqWHcn2uqgWrc1vm6T"
type input "13kLuzWqWHcn2uqgWrc1vm6T"
click at [250, 17] on icon "search-icon" at bounding box center [249, 16] width 8 height 8
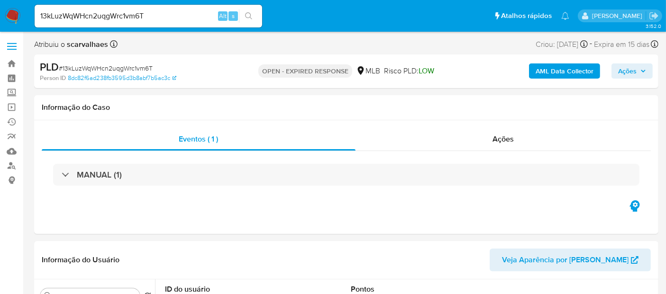
select select "10"
click at [9, 14] on img at bounding box center [13, 16] width 16 height 16
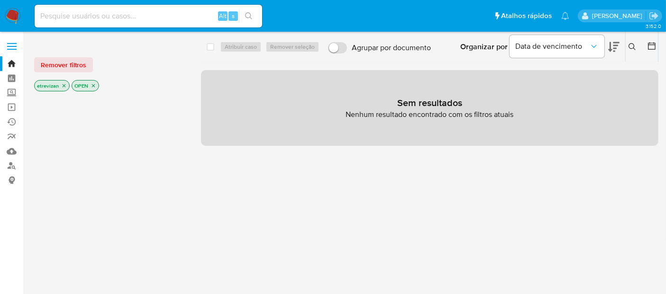
click at [61, 86] on icon "close-filter" at bounding box center [64, 86] width 6 height 6
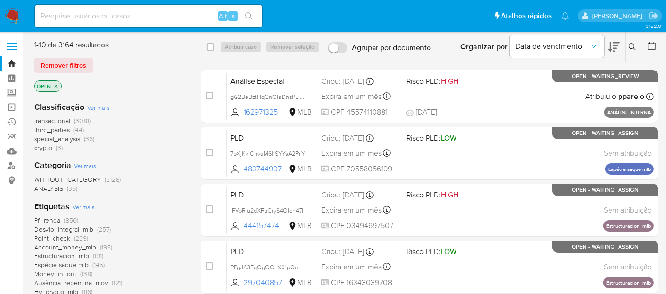
click at [633, 45] on icon at bounding box center [632, 47] width 8 height 8
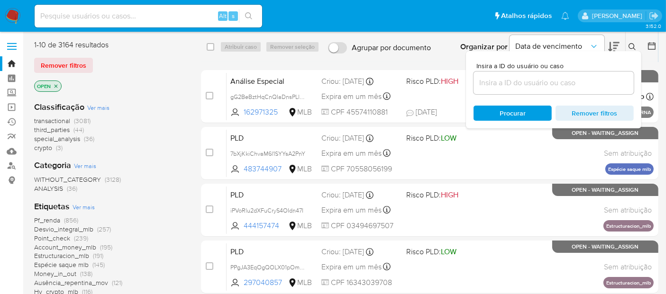
click at [490, 81] on input at bounding box center [553, 83] width 160 height 12
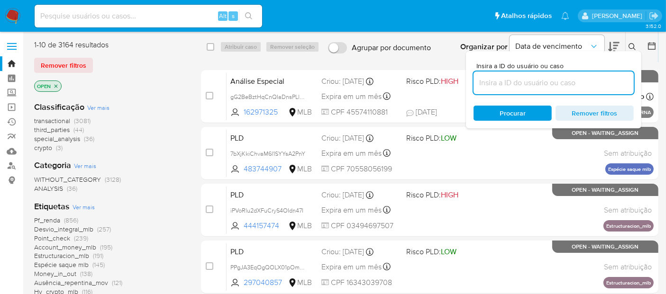
paste input "13kLuzWqWHcn2uqgWrc1vm6T"
type input "13kLuzWqWHcn2uqgWrc1vm6T"
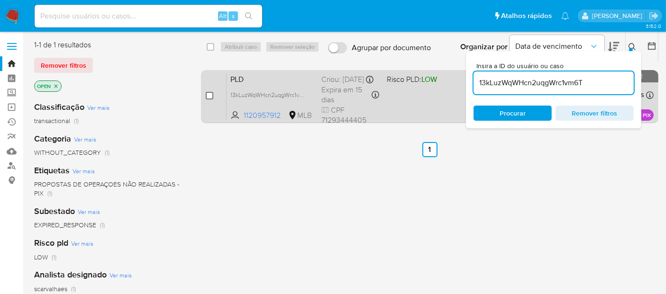
click at [208, 95] on input "checkbox" at bounding box center [210, 96] width 8 height 8
checkbox input "true"
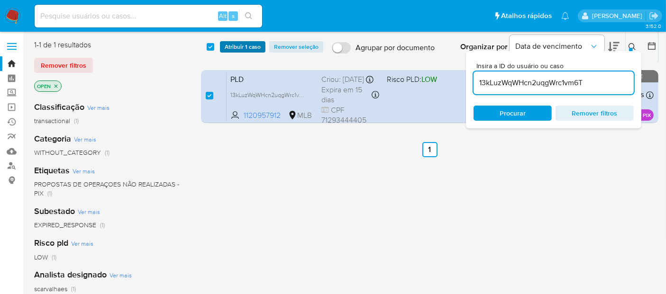
click at [239, 50] on span "Atribuir 1 caso" at bounding box center [243, 46] width 36 height 9
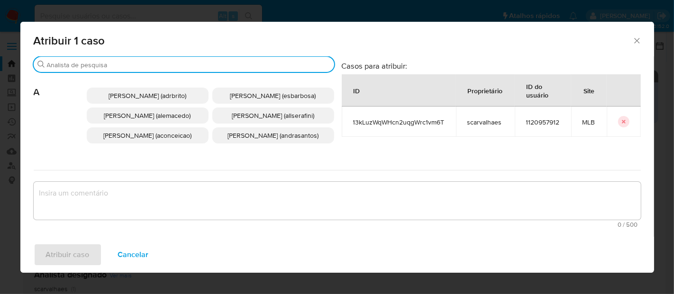
click at [120, 64] on input "Buscar" at bounding box center [188, 65] width 283 height 9
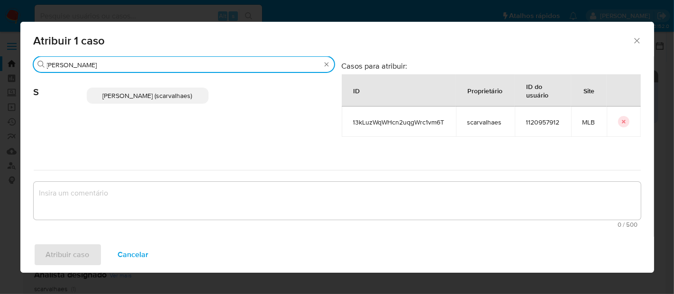
type input "sara"
click at [135, 100] on span "[PERSON_NAME] (scarvalhaes)" at bounding box center [148, 95] width 90 height 9
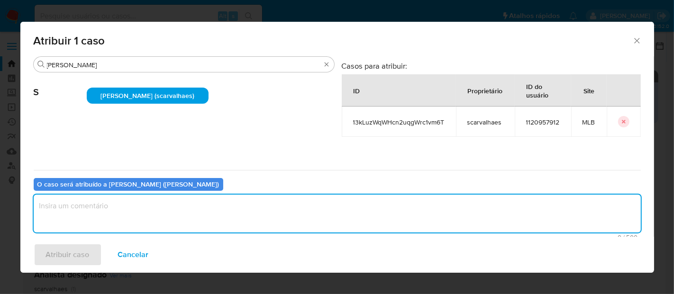
click at [75, 215] on textarea "assign-modal" at bounding box center [337, 214] width 607 height 38
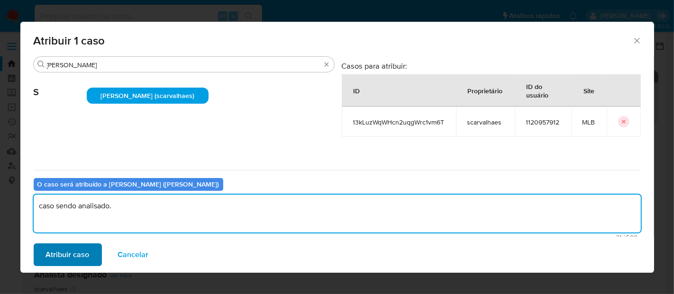
type textarea "caso sendo analisado."
click at [72, 252] on span "Atribuir caso" at bounding box center [68, 255] width 44 height 21
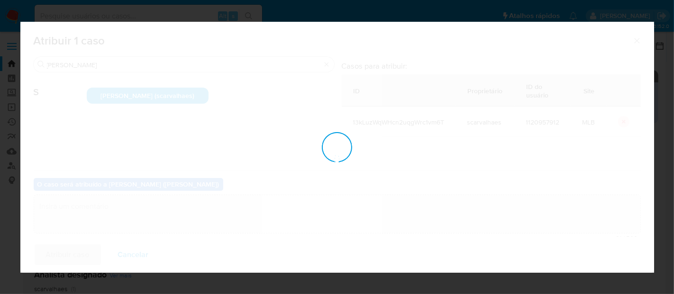
checkbox input "false"
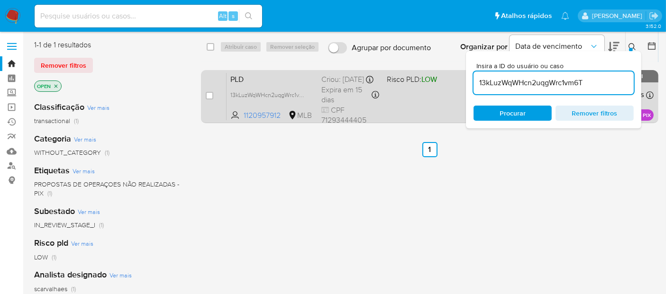
click at [402, 100] on div "PLD 13kLuzWqWHcn2uqgWrc1vm6T 1120957912 MLB Risco PLD: LOW Criou: 14/07/2025 Cr…" at bounding box center [440, 96] width 427 height 48
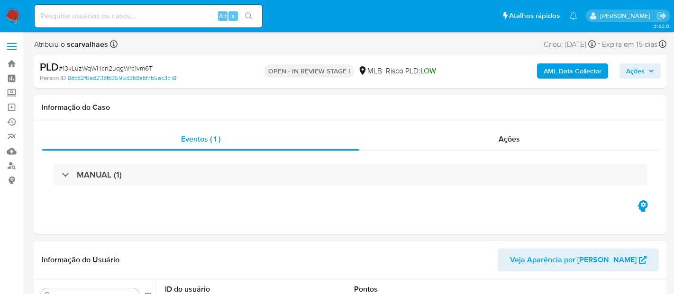
select select "10"
click at [145, 15] on input at bounding box center [148, 16] width 227 height 12
paste input "b5ChvfzGv6UDdBqlOU8UYY0Z"
type input "b5ChvfzGv6UDdBqlOU8UYY0Z"
click at [250, 11] on button "search-icon" at bounding box center [248, 15] width 19 height 13
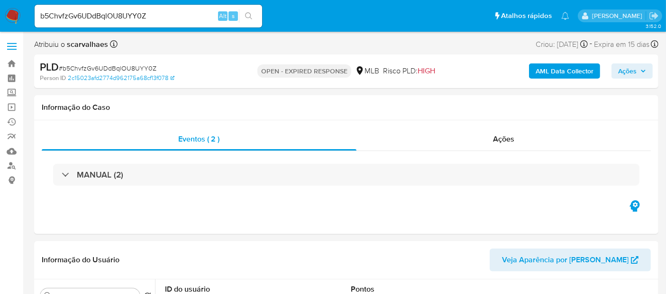
select select "10"
drag, startPoint x: 63, startPoint y: 68, endPoint x: 154, endPoint y: 68, distance: 91.9
click at [154, 68] on div "PLD # b5ChvfzGv6UDdBqlOU8UYY0Z" at bounding box center [140, 67] width 201 height 14
copy span "b5ChvfzGv6UDdBqlOU8UYY0Z"
click at [12, 14] on img at bounding box center [13, 16] width 16 height 16
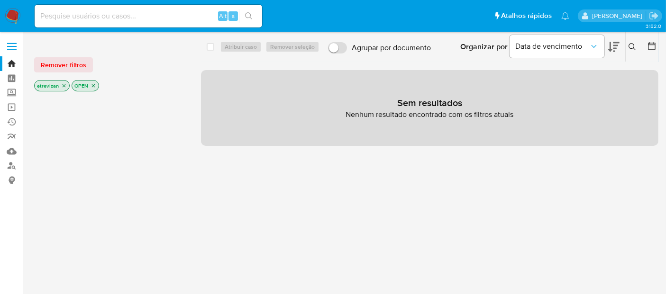
click at [63, 85] on icon "close-filter" at bounding box center [64, 85] width 3 height 3
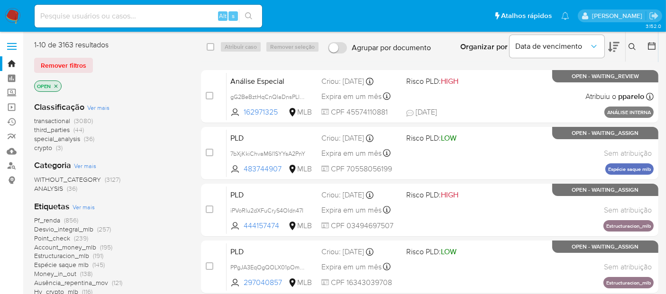
click at [632, 44] on icon at bounding box center [631, 46] width 7 height 7
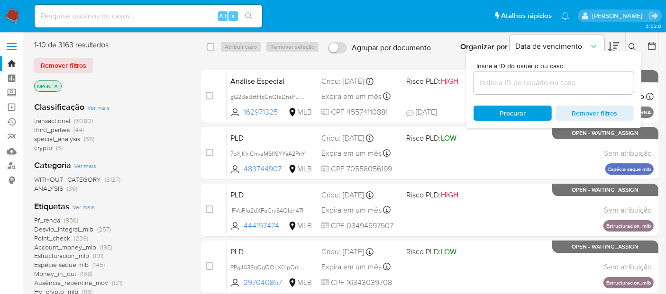
click at [499, 86] on input at bounding box center [553, 83] width 160 height 12
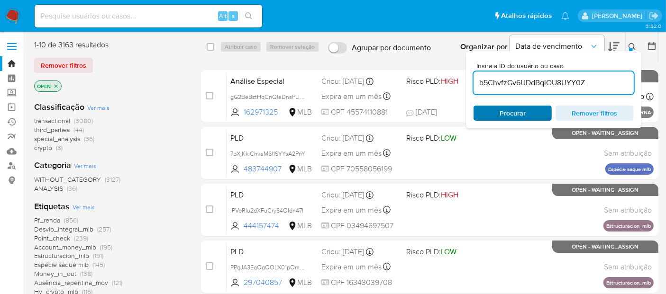
type input "b5ChvfzGv6UDdBqlOU8UYY0Z"
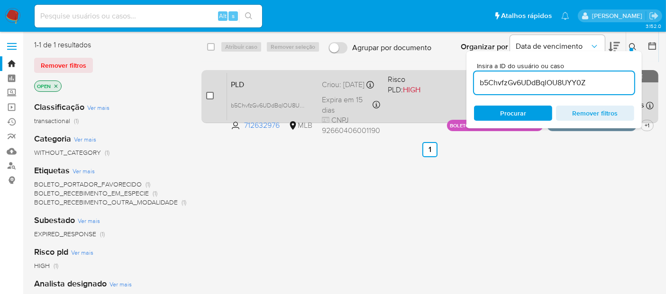
click at [206, 95] on input "checkbox" at bounding box center [210, 96] width 8 height 8
checkbox input "true"
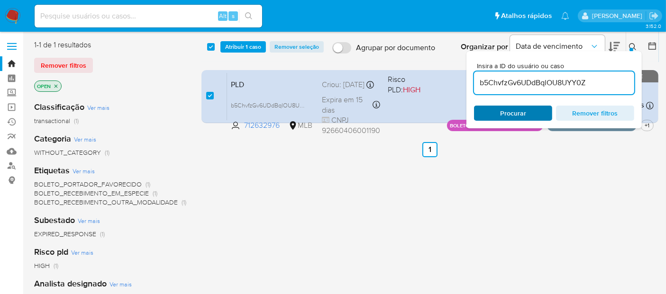
click at [514, 112] on span "Procurar" at bounding box center [513, 113] width 26 height 15
click at [245, 46] on span "Atribuir 1 caso" at bounding box center [243, 46] width 36 height 9
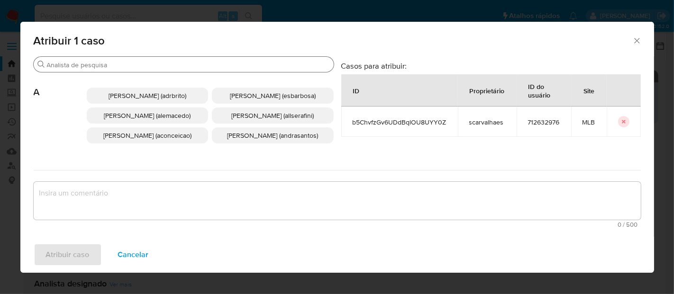
click at [124, 64] on input "Buscar" at bounding box center [188, 65] width 283 height 9
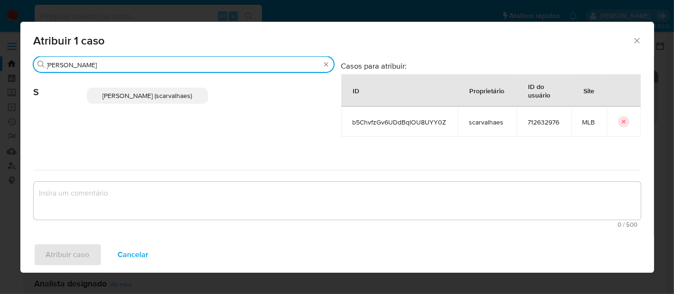
type input "[PERSON_NAME]"
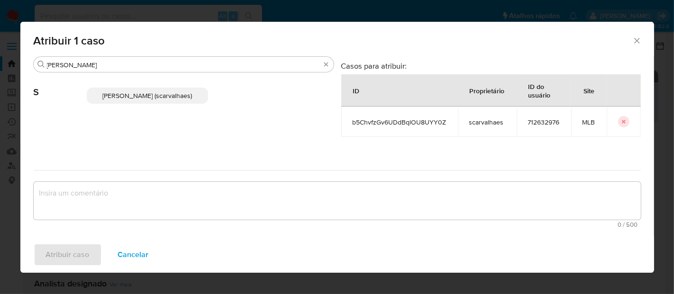
click at [147, 99] on span "[PERSON_NAME] (scarvalhaes)" at bounding box center [147, 95] width 90 height 9
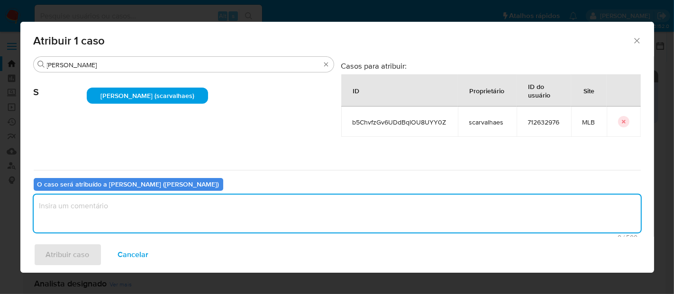
click at [139, 206] on textarea "assign-modal" at bounding box center [337, 214] width 607 height 38
click at [139, 210] on textarea "assign-modal" at bounding box center [337, 214] width 607 height 38
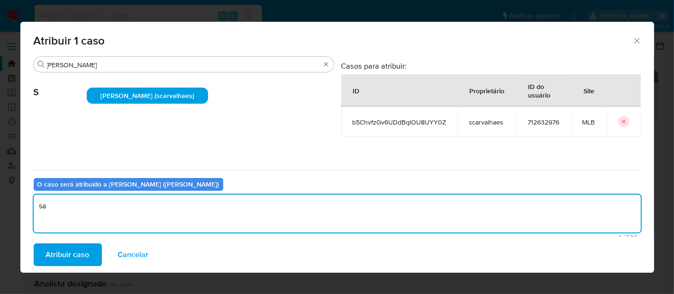
type textarea "s"
type textarea "caso sendo analisado."
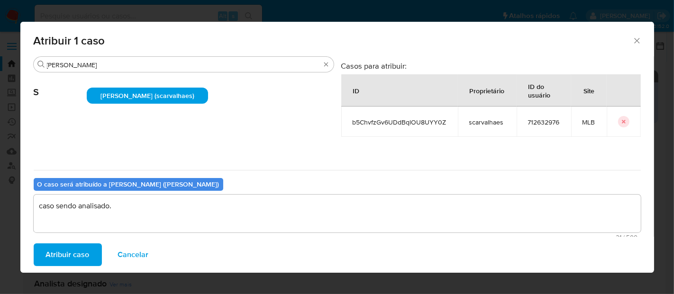
click at [67, 256] on span "Atribuir caso" at bounding box center [68, 255] width 44 height 21
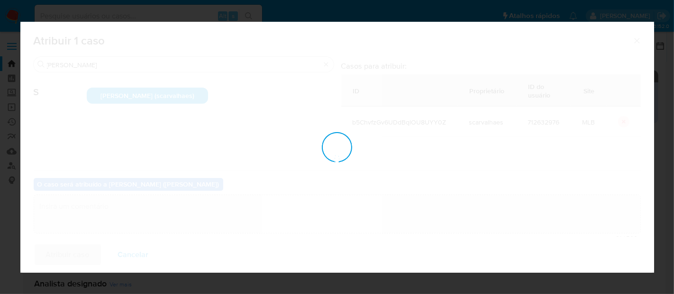
checkbox input "false"
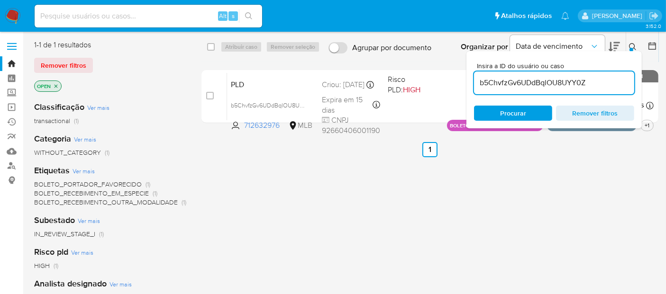
click at [10, 12] on img at bounding box center [13, 16] width 16 height 16
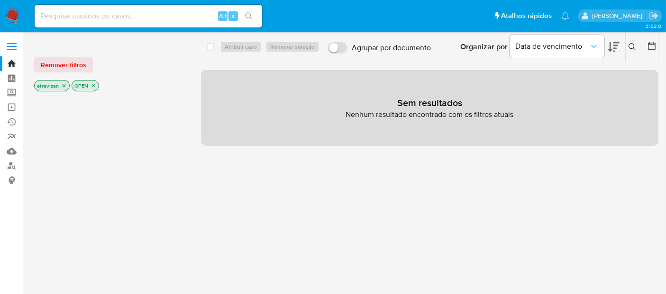
click at [75, 17] on input at bounding box center [148, 16] width 227 height 12
paste input "5zFunMRZRQNTchaojUD89iy2"
type input "5zFunMRZRQNTchaojUD89iy2"
click at [247, 14] on icon "search-icon" at bounding box center [249, 16] width 8 height 8
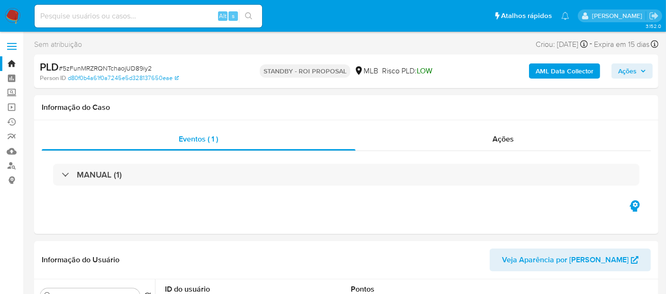
select select "10"
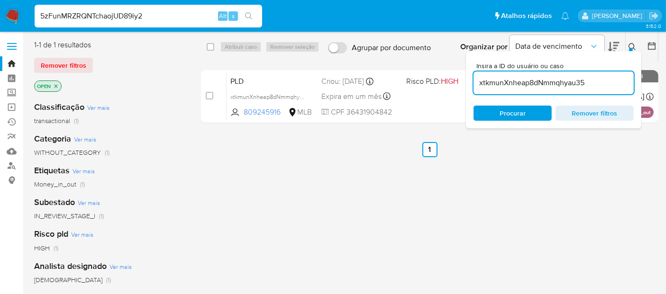
type input "5zFunMRZRQNTchaojUD89iy2"
click at [245, 13] on icon "search-icon" at bounding box center [249, 16] width 8 height 8
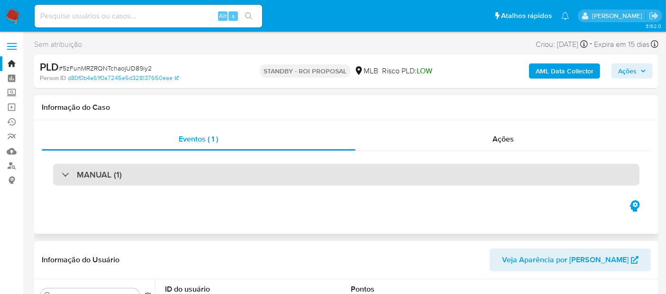
select select "10"
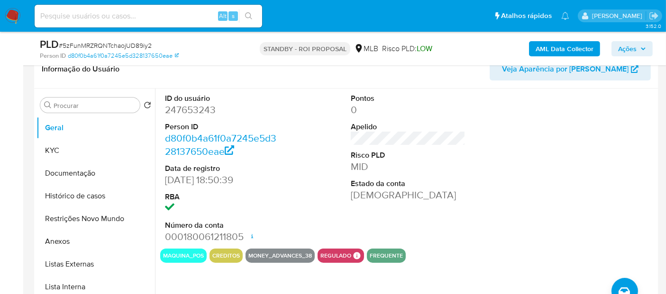
scroll to position [158, 0]
click at [86, 13] on input at bounding box center [148, 16] width 227 height 12
paste input "5zFunMRZRQNTchaojUD89iy2"
type input "5zFunMRZRQNTchaojUD89iy2"
click at [245, 13] on button "search-icon" at bounding box center [248, 15] width 19 height 13
